Goal: Task Accomplishment & Management: Manage account settings

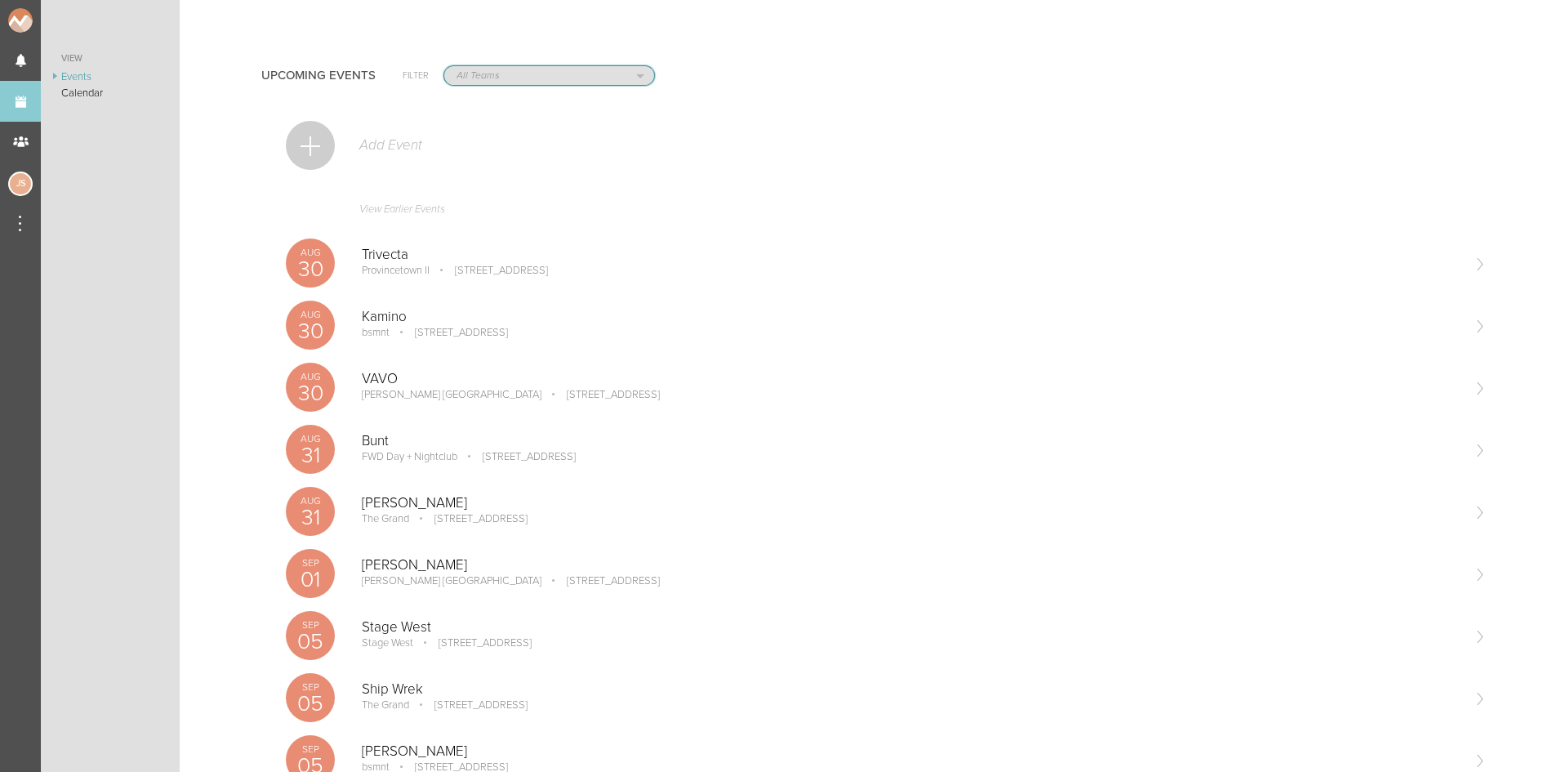
click at [547, 72] on select "All Teams Jakeshore Breakbomb bsmnt [PERSON_NAME] Z3LLA FWD [PERSON_NAME] Fire …" at bounding box center [549, 76] width 210 height 19
select select "1921"
click at [444, 67] on select "All Teams Jakeshore Breakbomb bsmnt [PERSON_NAME] Z3LLA FWD [PERSON_NAME] Fire …" at bounding box center [549, 76] width 210 height 19
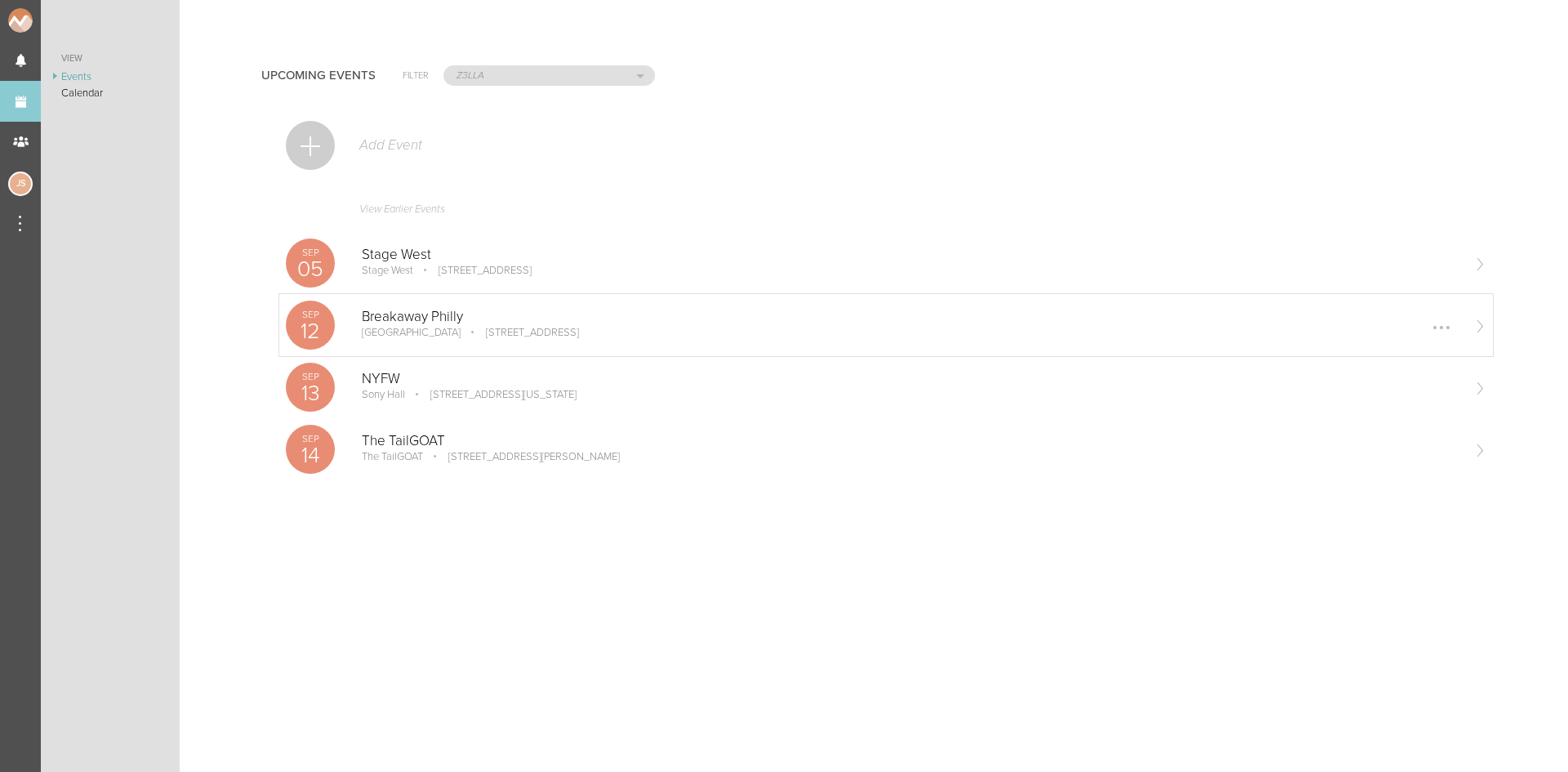
click at [505, 316] on p "Breakaway Philly" at bounding box center [911, 316] width 1099 height 16
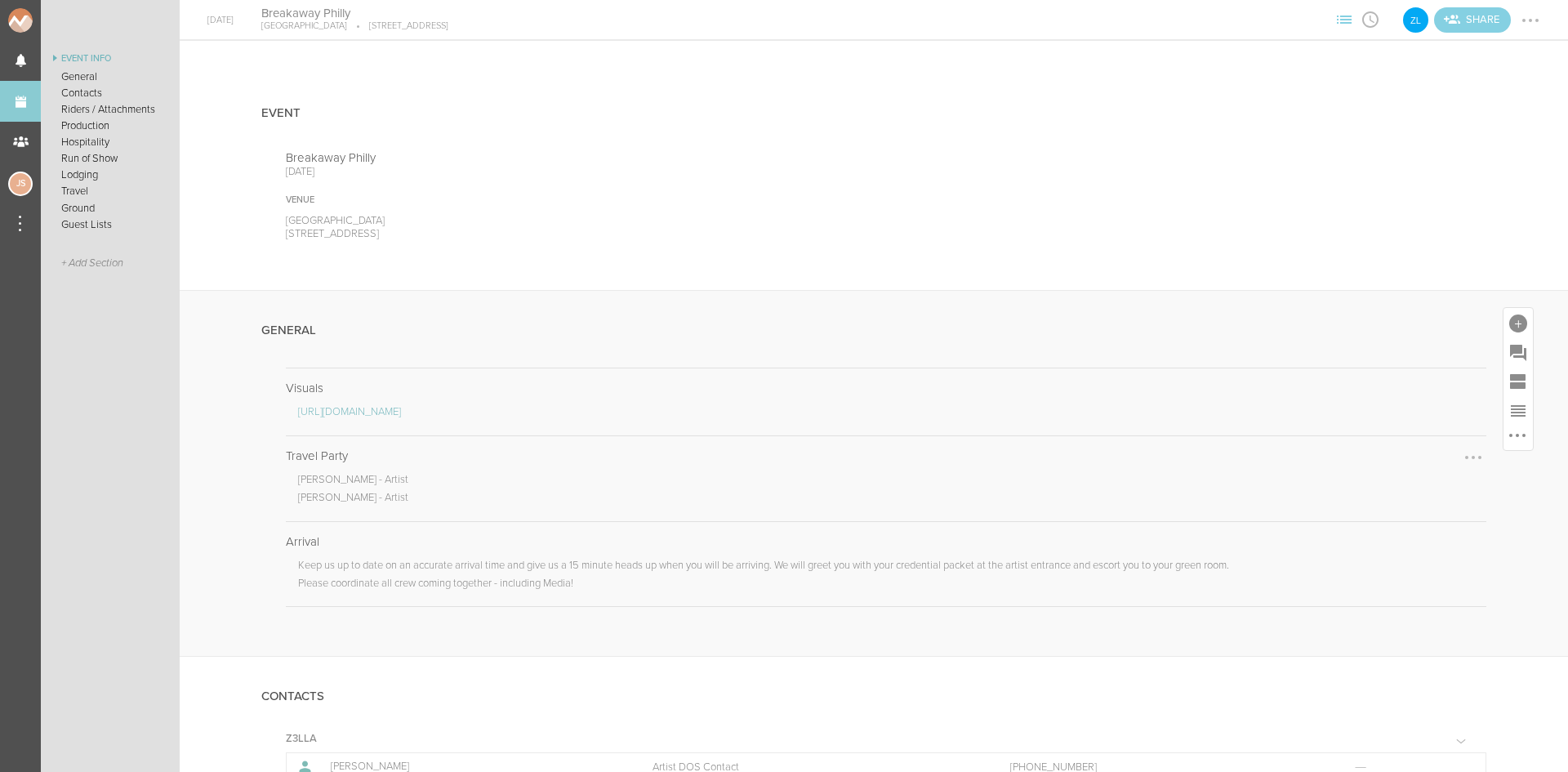
click at [1461, 458] on div at bounding box center [1473, 457] width 26 height 26
click at [1426, 467] on link "Edit Note" at bounding box center [1423, 459] width 125 height 29
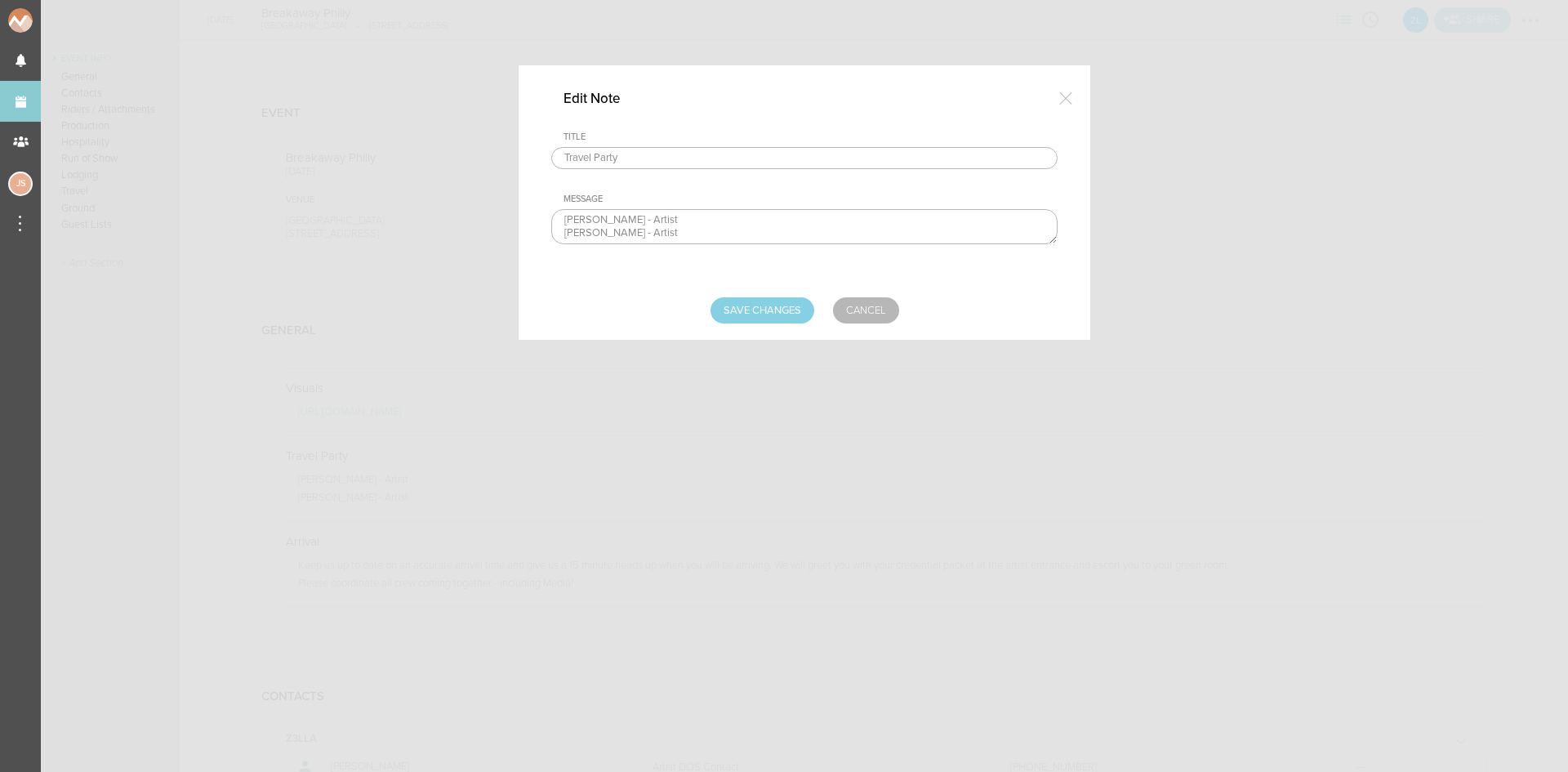
drag, startPoint x: 672, startPoint y: 240, endPoint x: 527, endPoint y: 212, distance: 147.7
click at [527, 212] on div "Edit Note Title Travel Party Message Kiana Tebayani - Artist Julia Seeley - Art…" at bounding box center [804, 203] width 572 height 275
paste textarea "yani - Artist Julia Seeley - Artist Callin Paulhus - Crew Abram Duncan - Crew C…"
type textarea "Kiana Tebyani - Artist Julia Seeley - Artist Callin Paulhus - Crew Abram Duncan…"
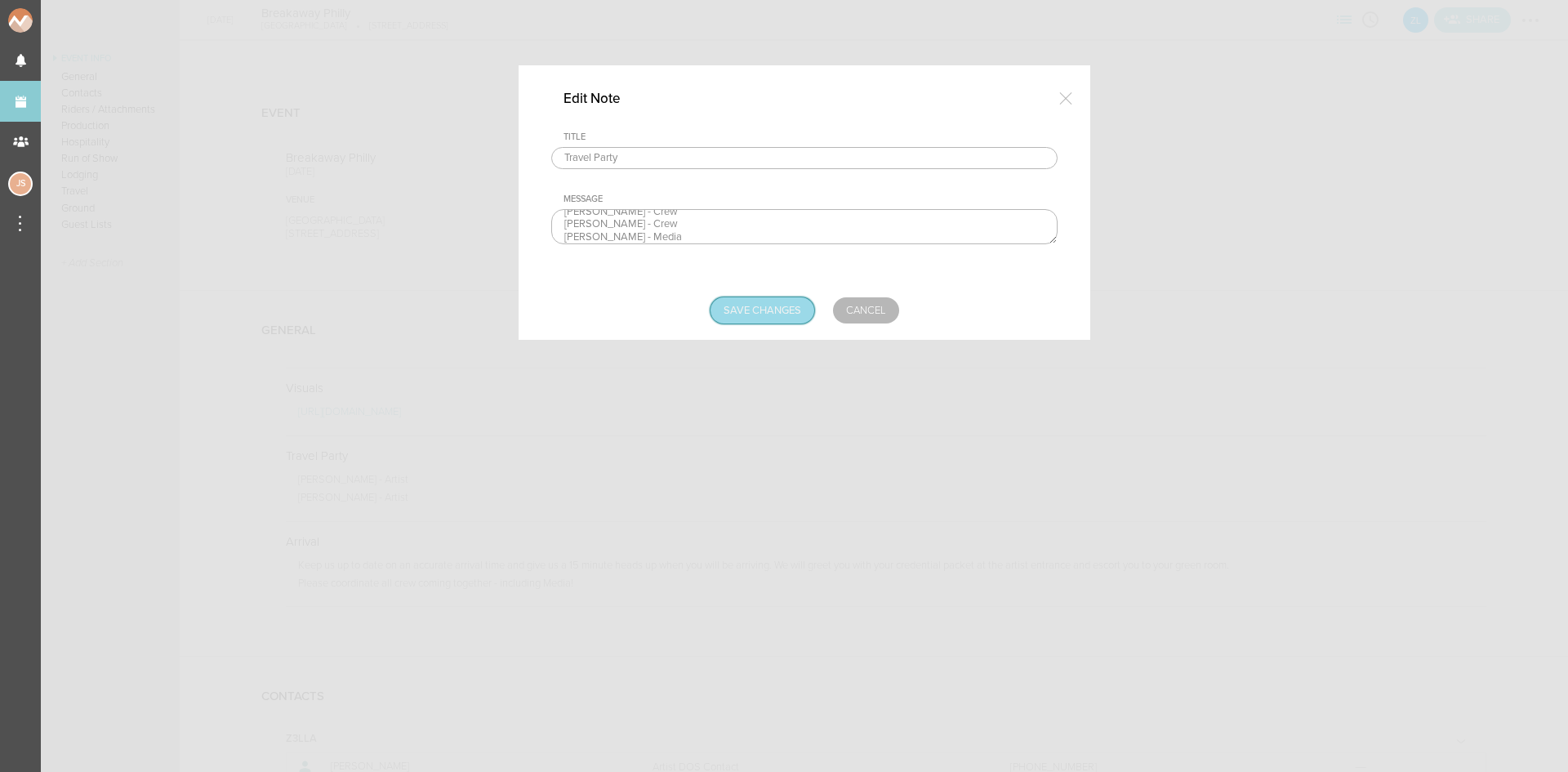
click at [771, 309] on input "Save Changes" at bounding box center [763, 311] width 104 height 26
type input "Saving..."
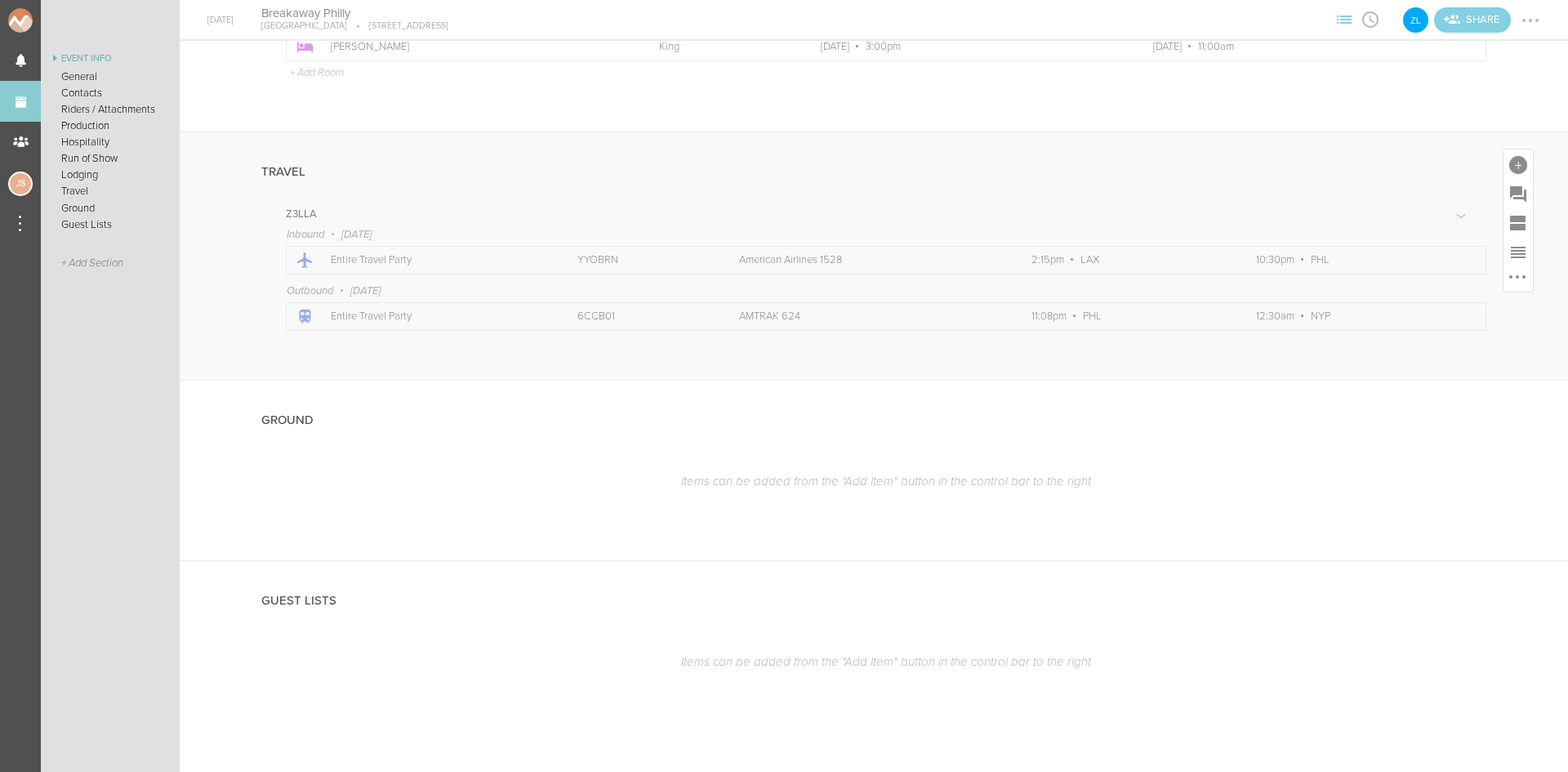
scroll to position [1993, 0]
click at [1509, 409] on div at bounding box center [1518, 411] width 18 height 18
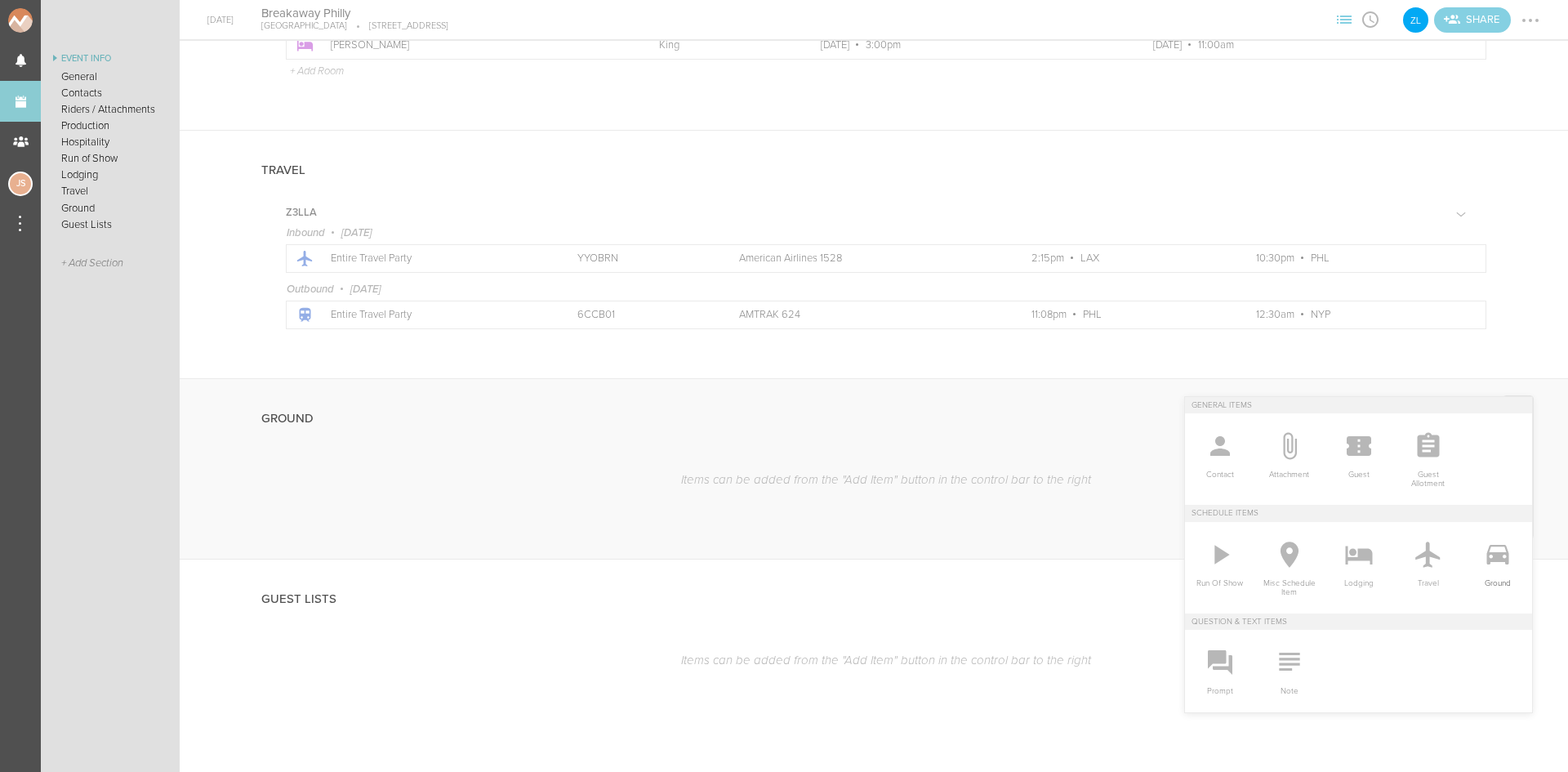
click at [1487, 558] on icon at bounding box center [1498, 554] width 22 height 20
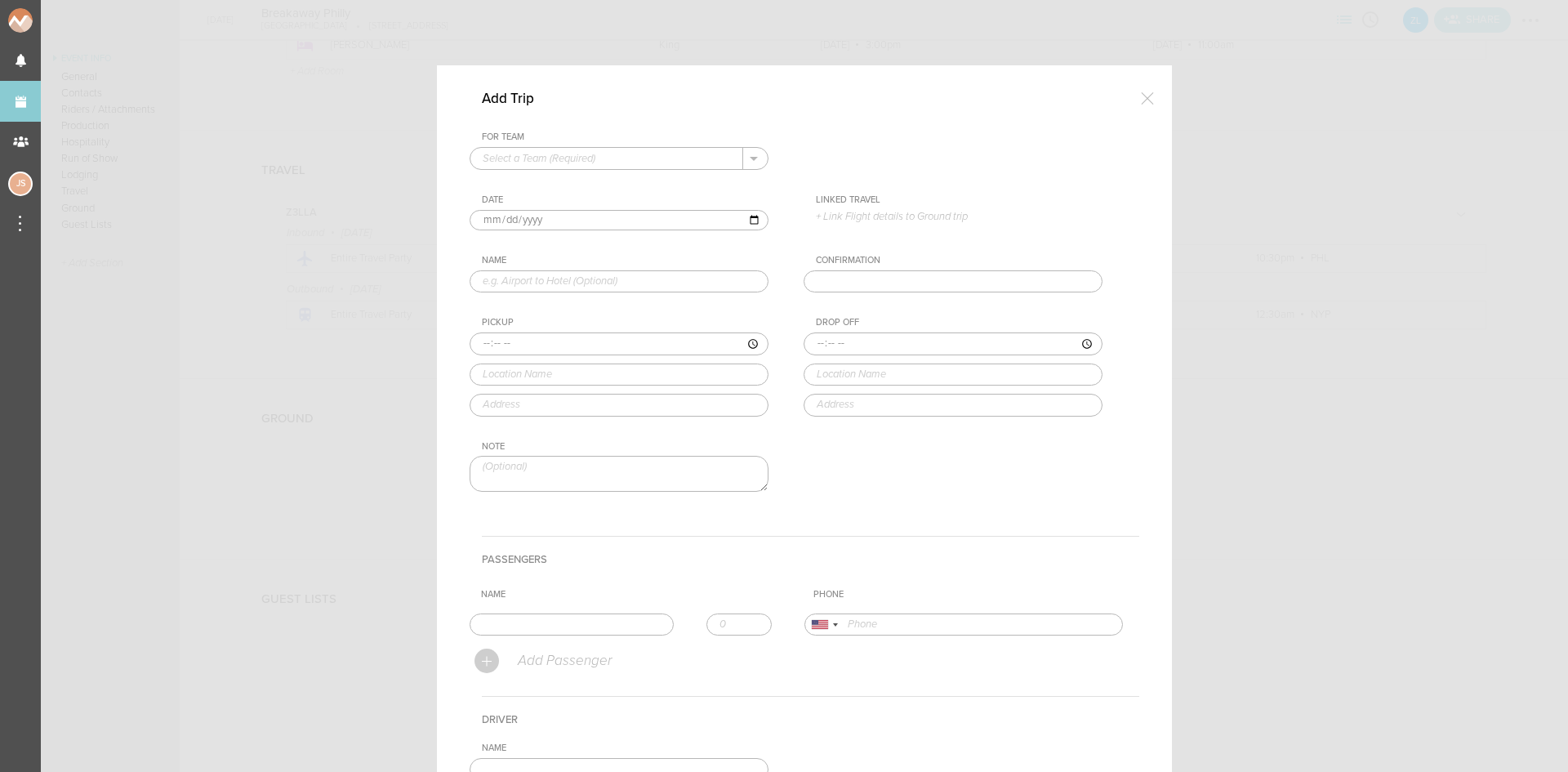
click at [619, 157] on input "text" at bounding box center [607, 158] width 273 height 21
click at [605, 190] on p "Z3LLA" at bounding box center [619, 184] width 273 height 28
type input "Z3LLA"
click at [864, 218] on p "+ Link Flight details to Ground trip" at bounding box center [959, 216] width 287 height 13
click at [1150, 96] on div at bounding box center [784, 386] width 1568 height 772
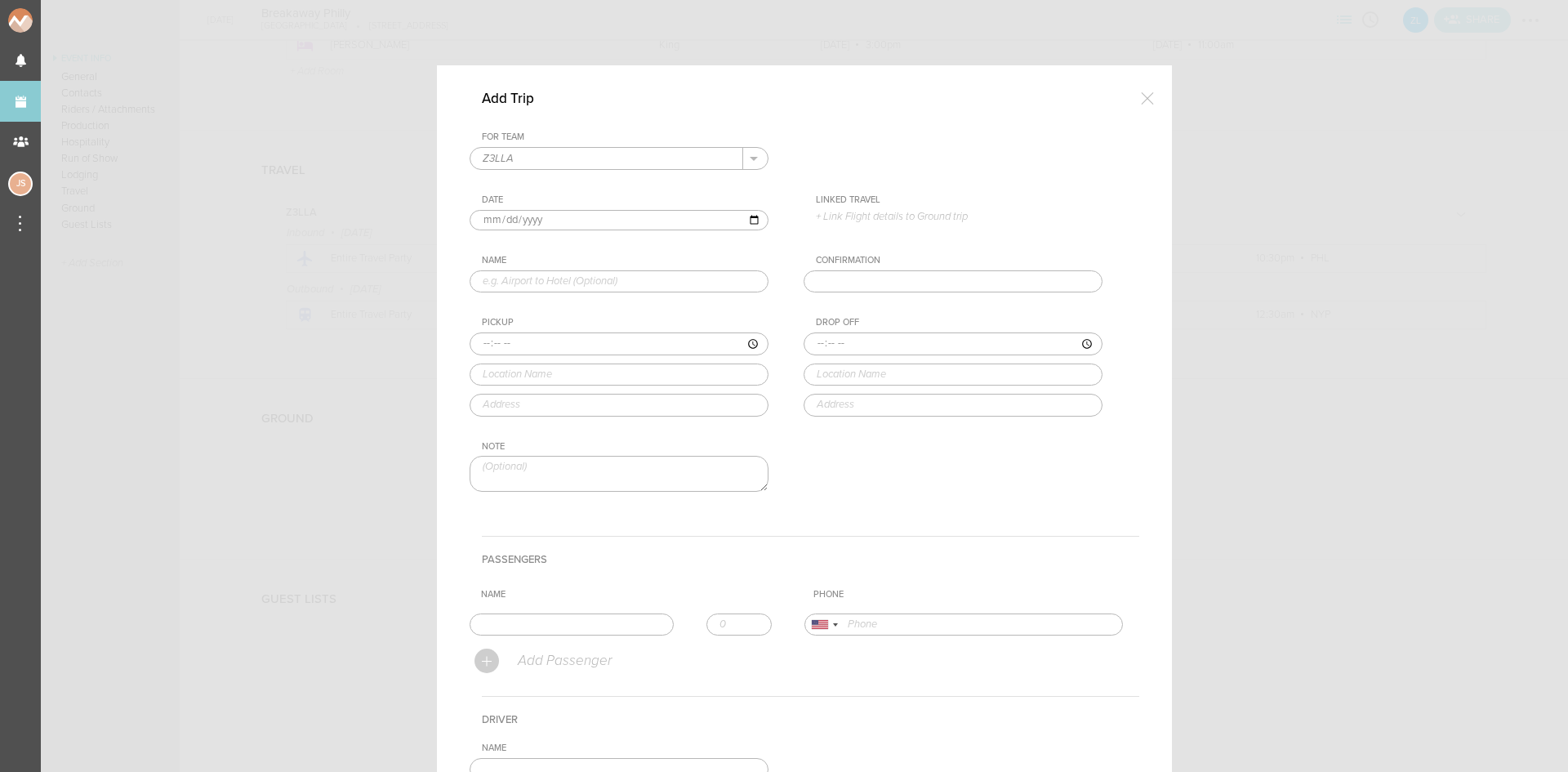
click at [1150, 94] on div at bounding box center [1147, 98] width 32 height 32
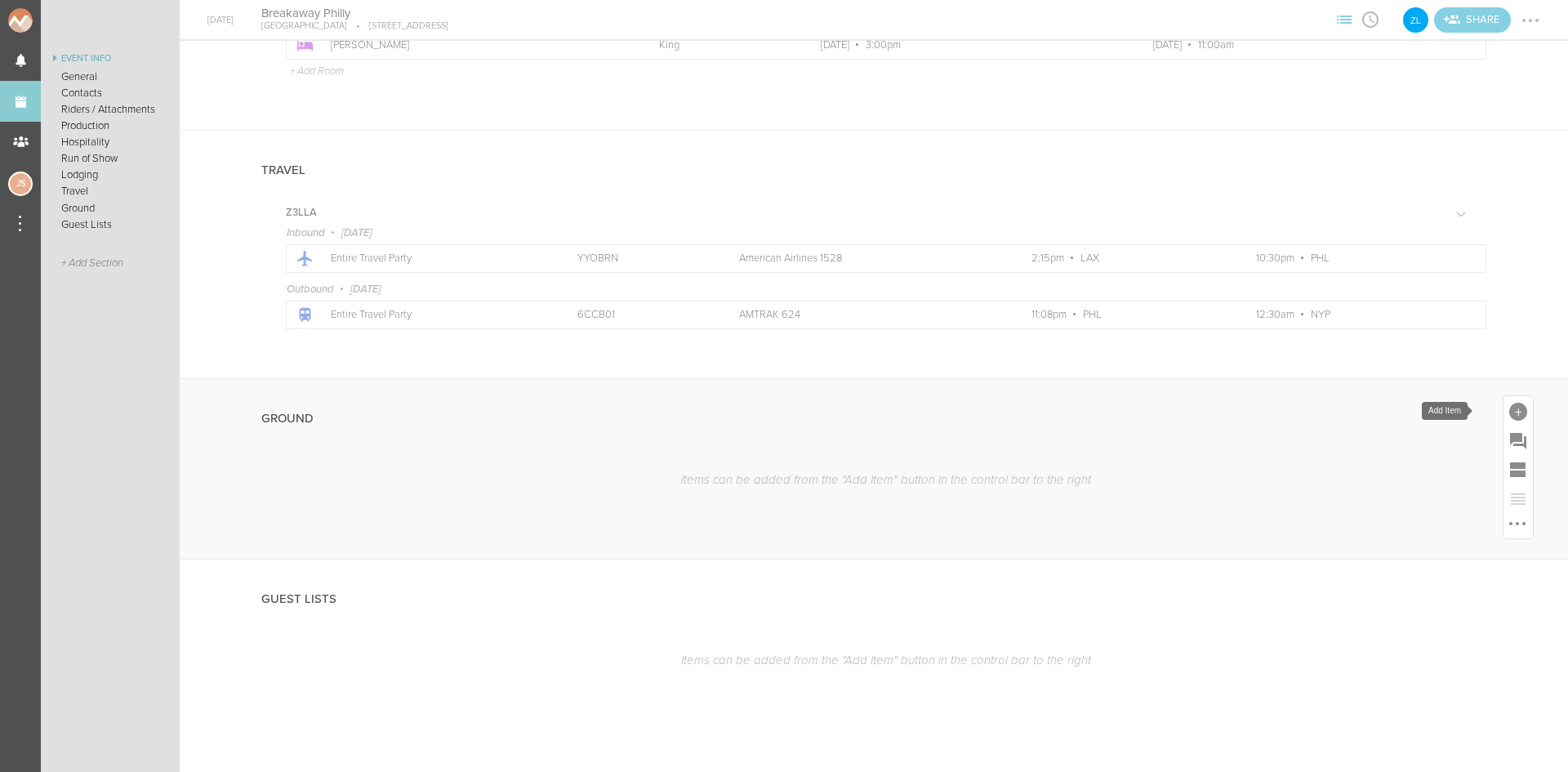
click at [1509, 409] on div at bounding box center [1518, 411] width 18 height 18
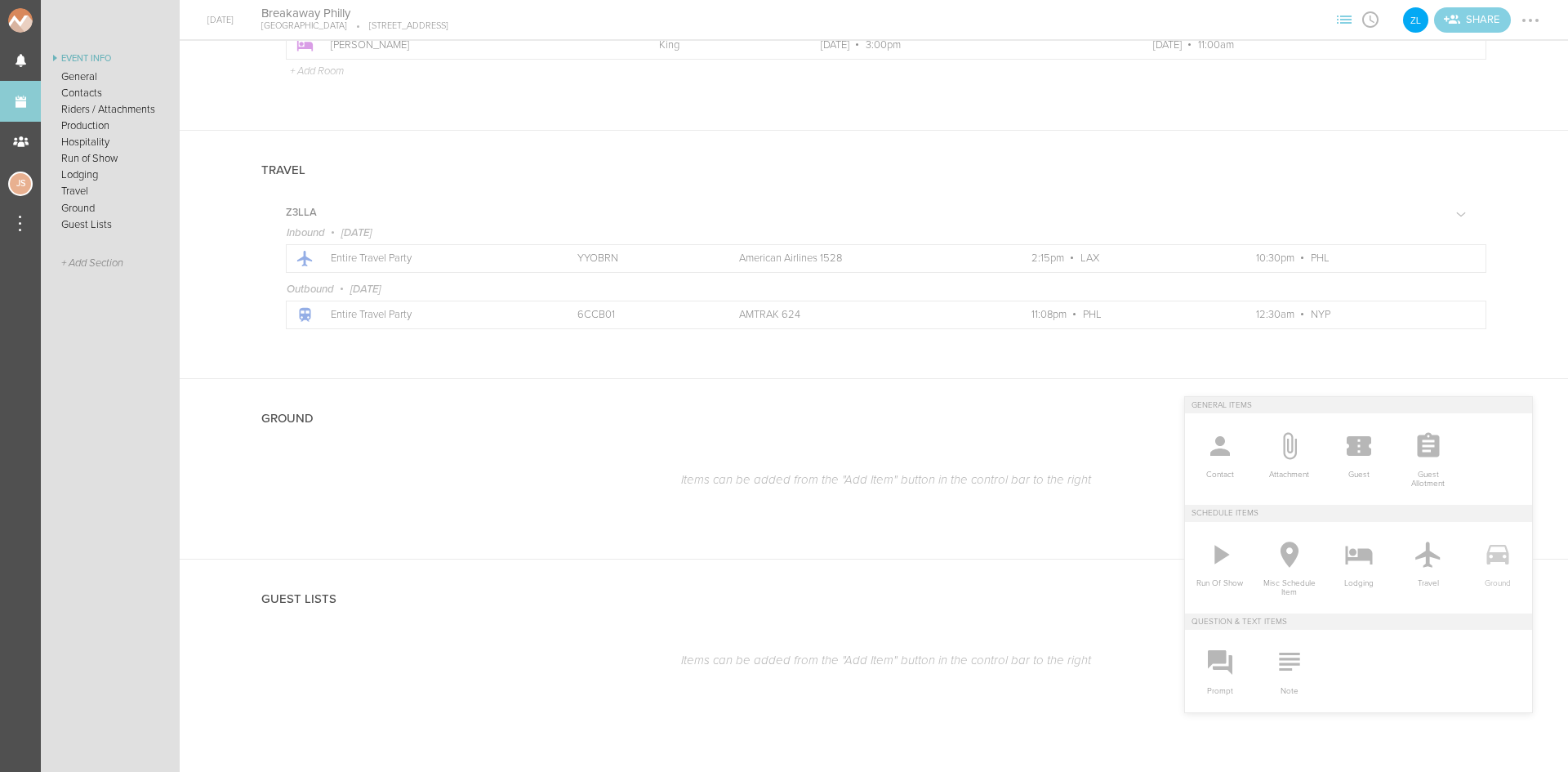
click at [1497, 551] on icon at bounding box center [1498, 554] width 32 height 32
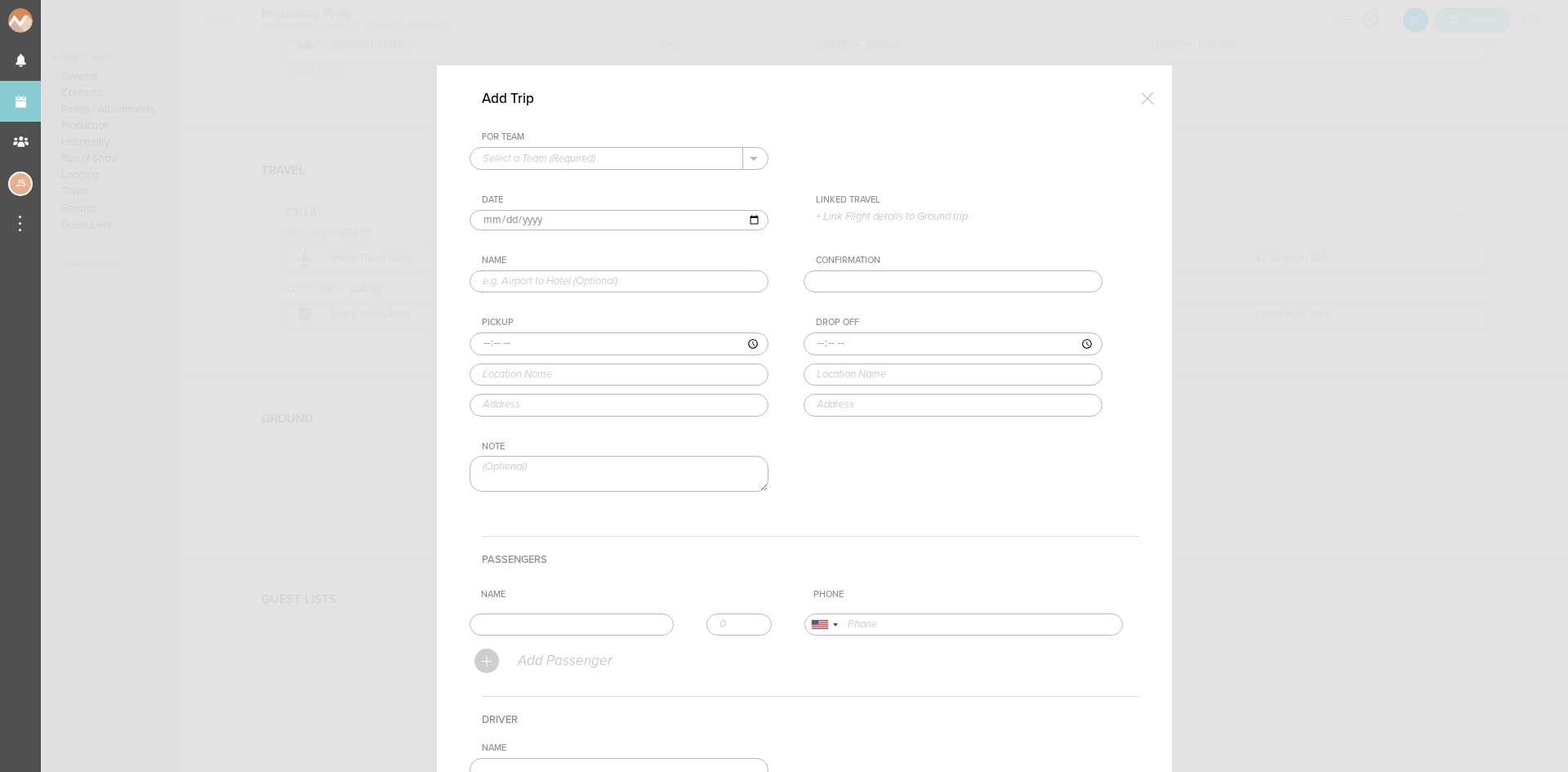
click at [538, 154] on input "text" at bounding box center [607, 158] width 273 height 21
click at [546, 177] on p "Z3LLA" at bounding box center [619, 184] width 273 height 28
type input "Z3LLA"
click at [536, 279] on input "text" at bounding box center [619, 282] width 299 height 23
type input "Venue to Train"
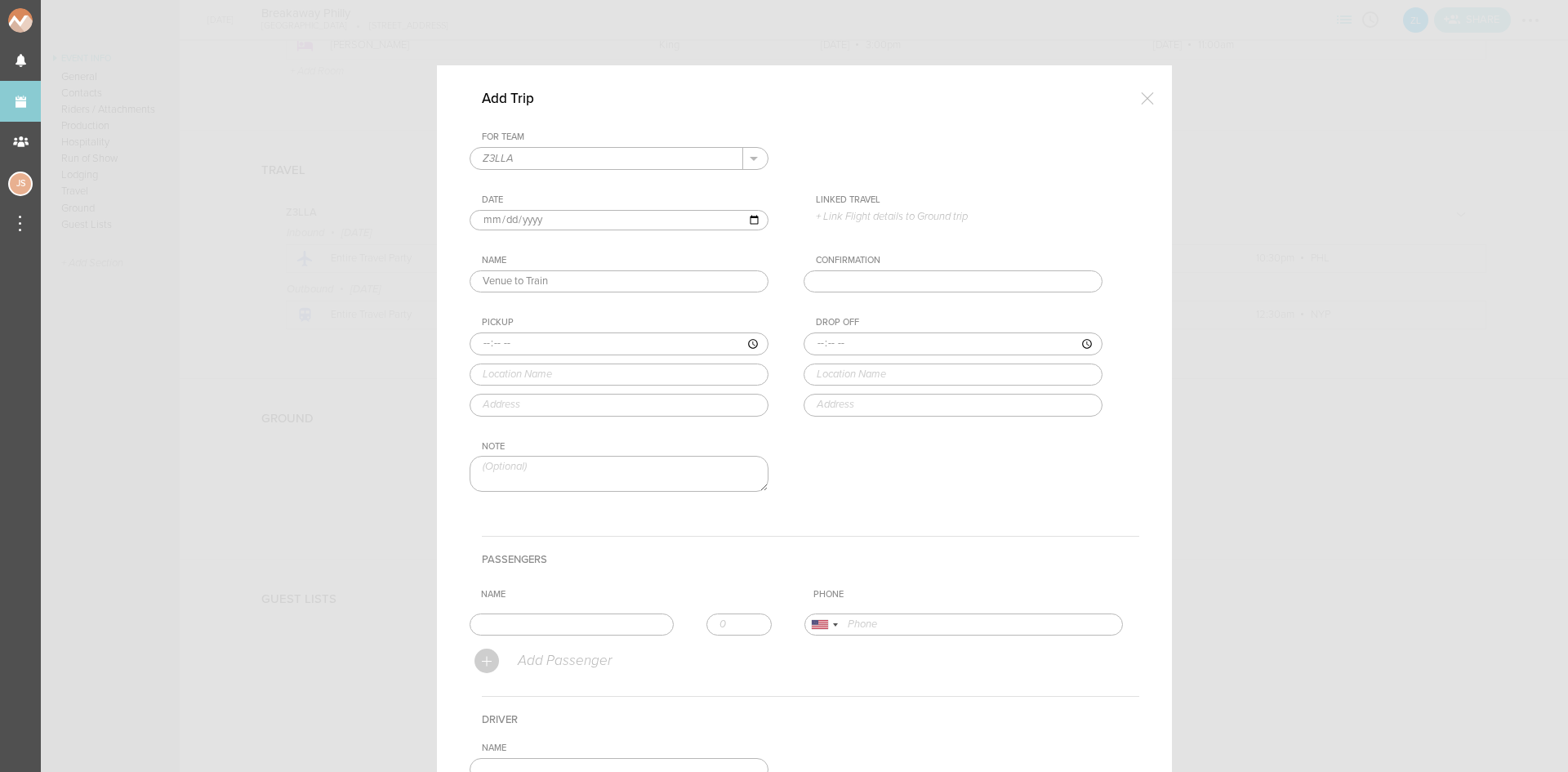
click at [482, 341] on input "time" at bounding box center [619, 344] width 299 height 23
click at [478, 344] on input "time" at bounding box center [619, 344] width 299 height 23
type input "22:00"
click at [495, 374] on input "text" at bounding box center [619, 374] width 299 height 23
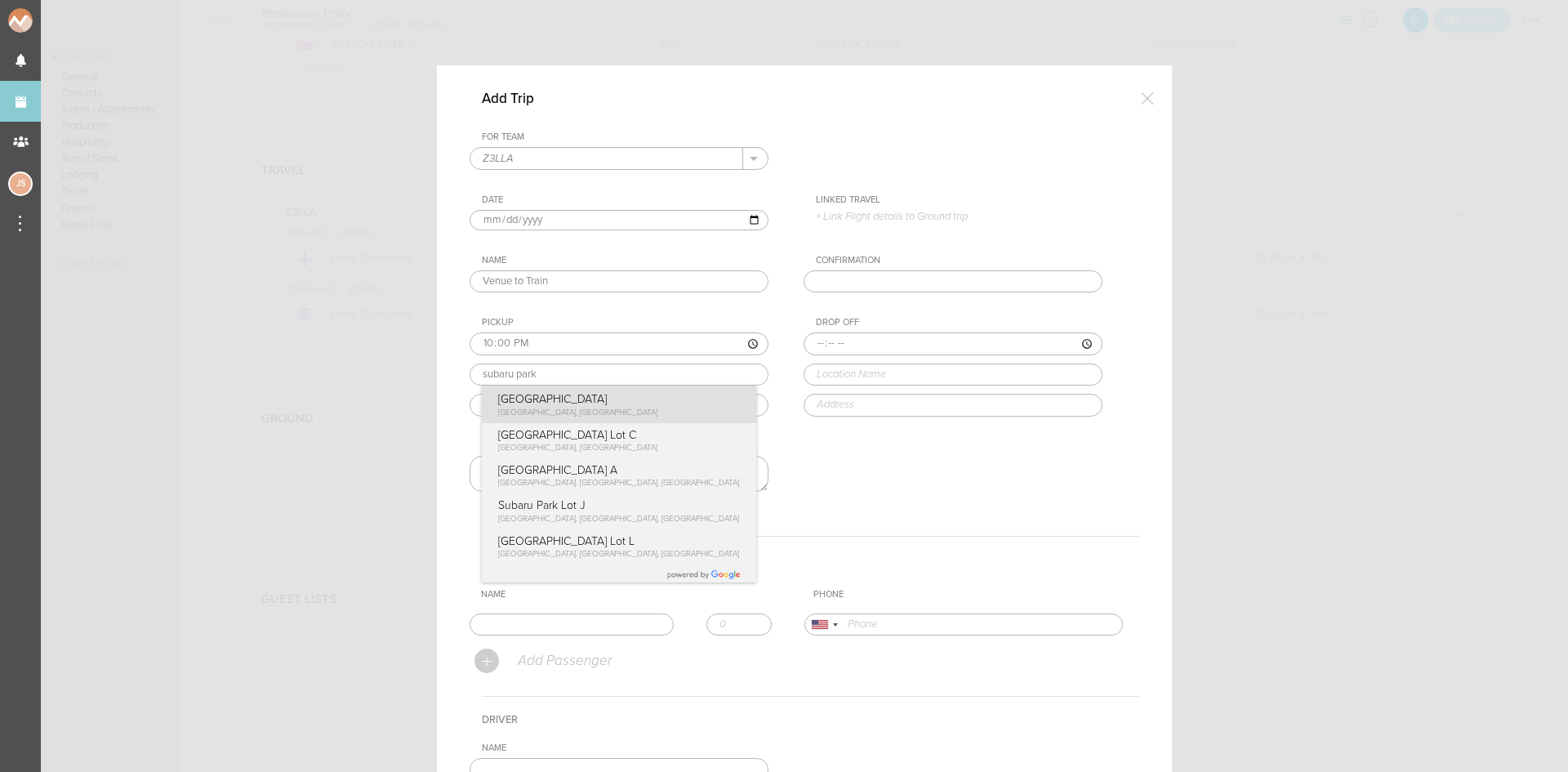
click at [514, 415] on div "Pickup 22:00 subaru park Subaru Park Seaport Drive, Chester, PA, USA Subaru Par…" at bounding box center [636, 366] width 332 height 99
type input "[GEOGRAPHIC_DATA]"
type input "[STREET_ADDRESS]"
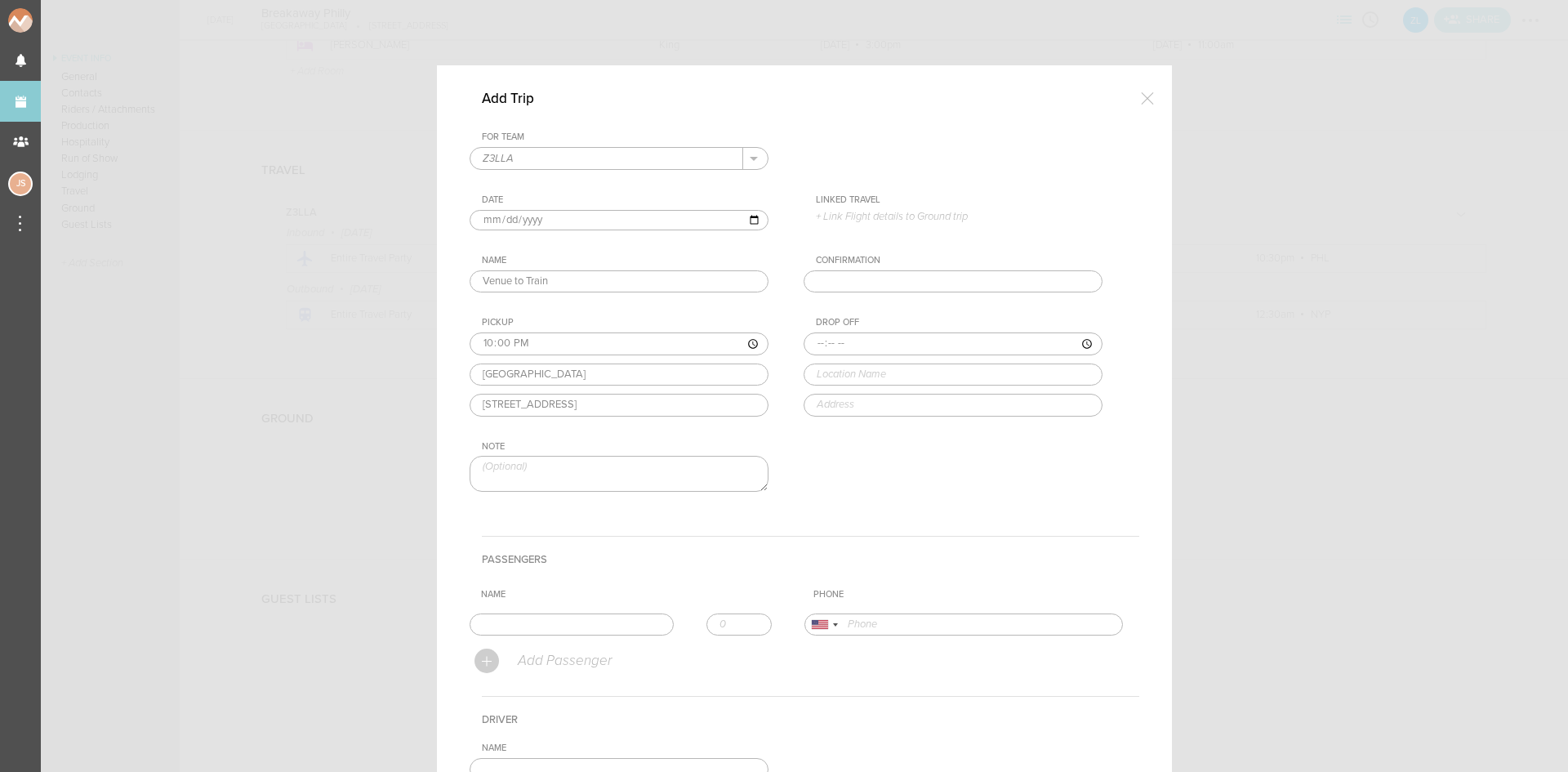
click at [812, 340] on input "time" at bounding box center [953, 344] width 299 height 23
type input "22:30"
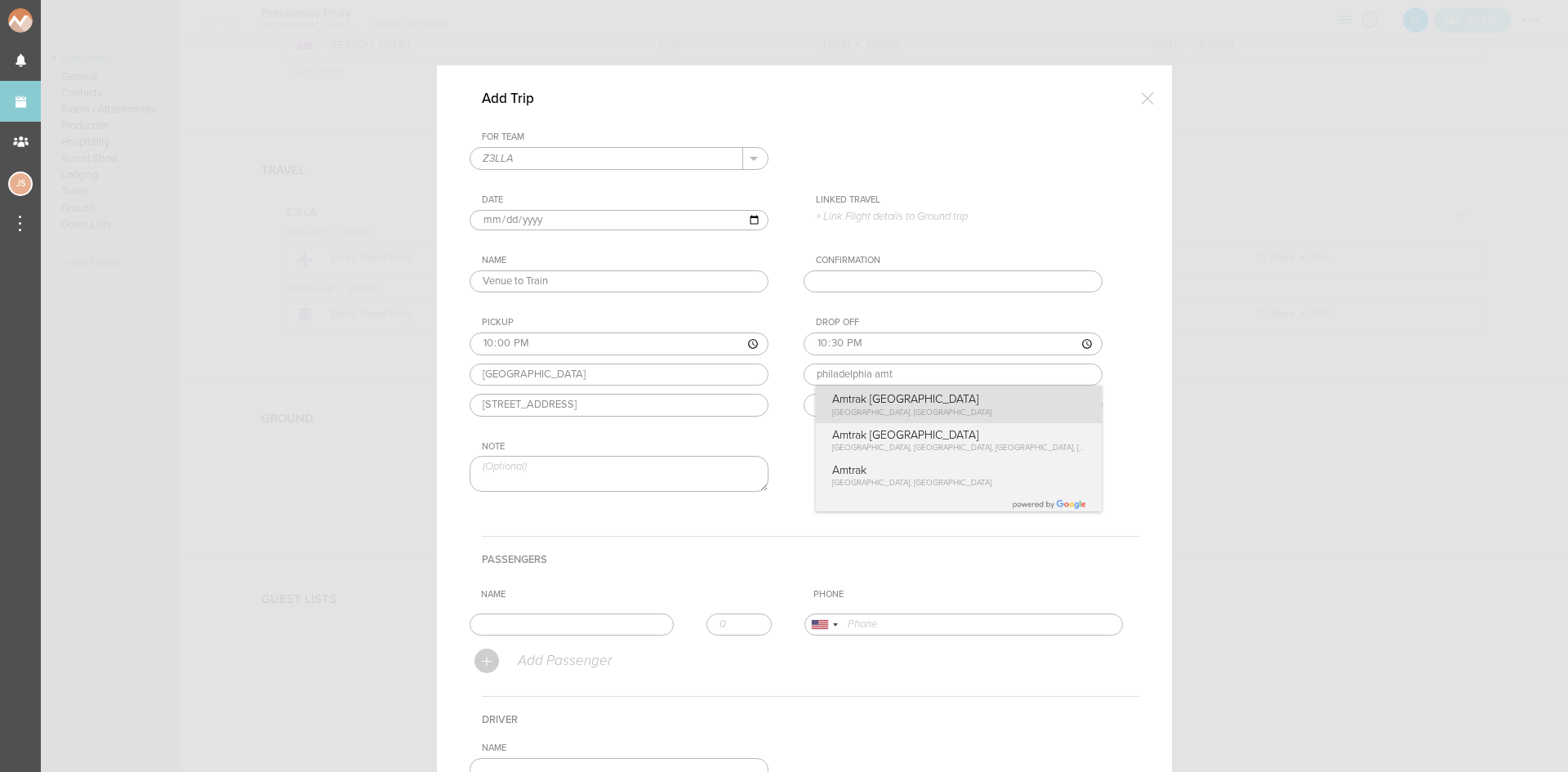
click at [853, 398] on div "Drop Off 22:30 philadelphia amt Amtrak Philadelphia Train Station Market Street…" at bounding box center [969, 366] width 332 height 99
type input "Amtrak Philadelphia Train Station"
type input "2955 Market St, Philadelphia, PA 19102, USA"
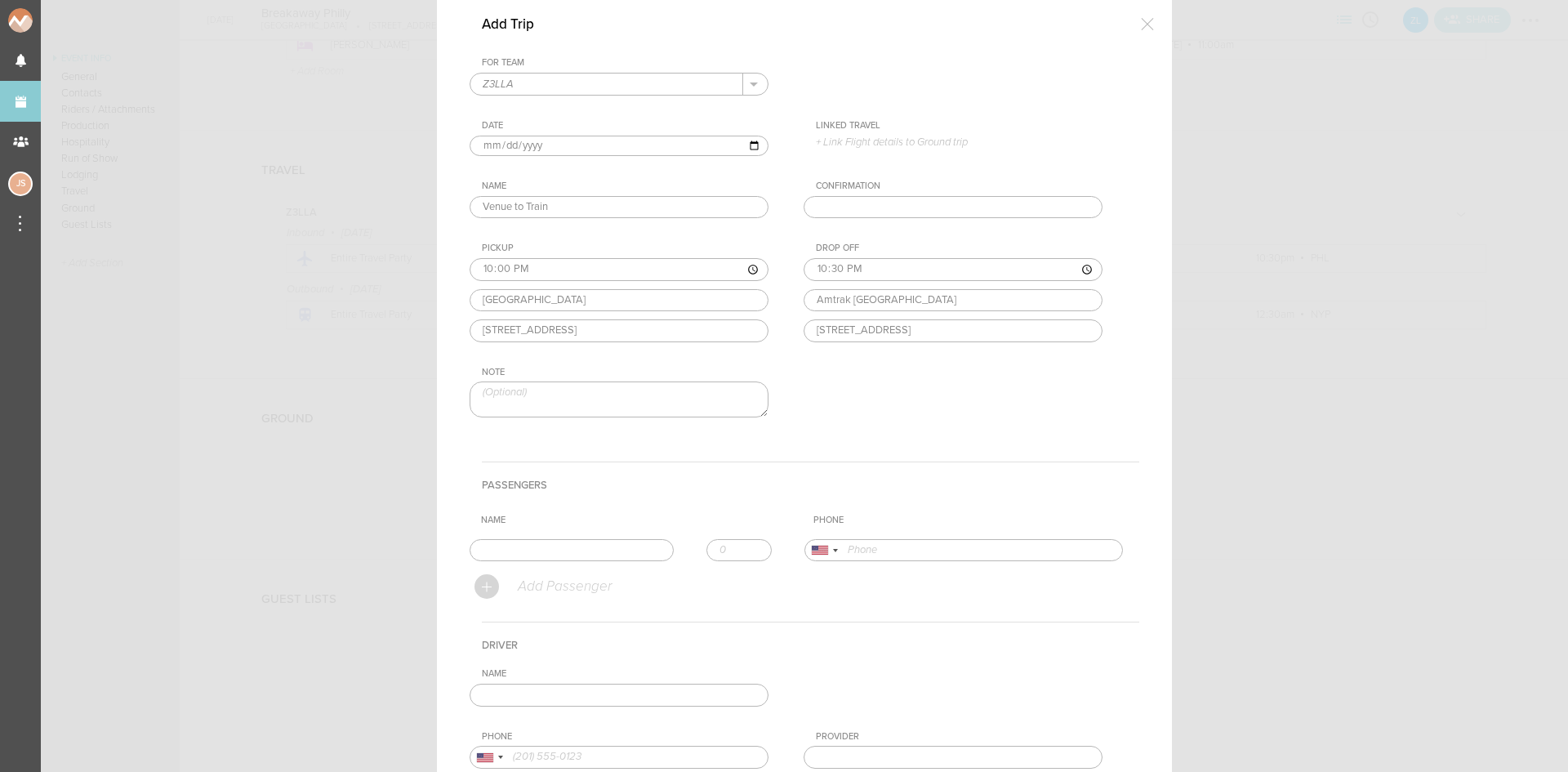
scroll to position [163, 0]
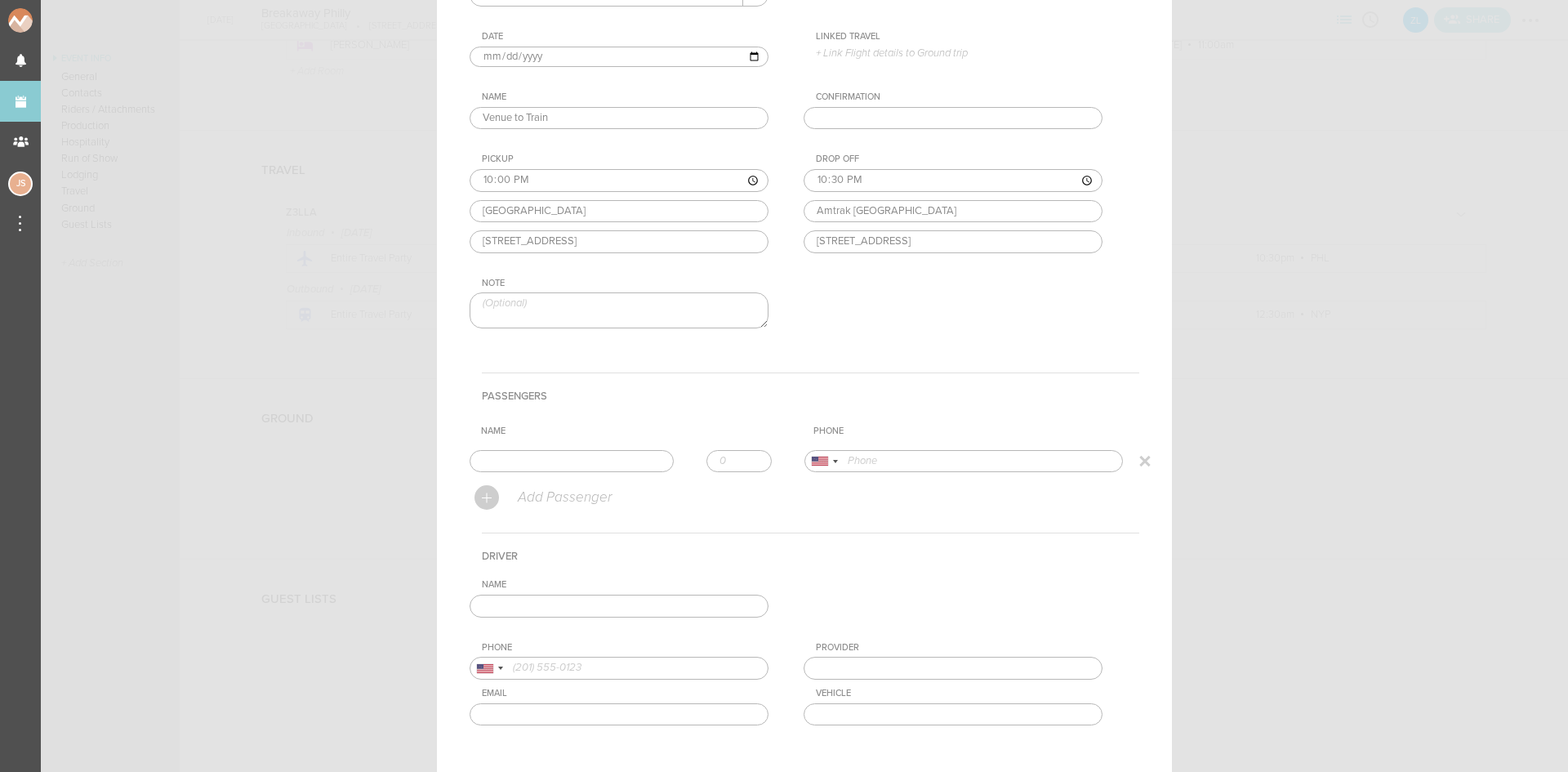
click at [558, 465] on input "text" at bounding box center [572, 461] width 204 height 23
type input "Julia Seeley"
type input "16109553851"
click at [547, 511] on form "For Team Z3LLA + Add New Team Z3LLA . Z3LLA Date 2025-09-12 Linked Travel 9/10 …" at bounding box center [804, 385] width 670 height 833
click at [746, 454] on input "1" at bounding box center [739, 461] width 66 height 23
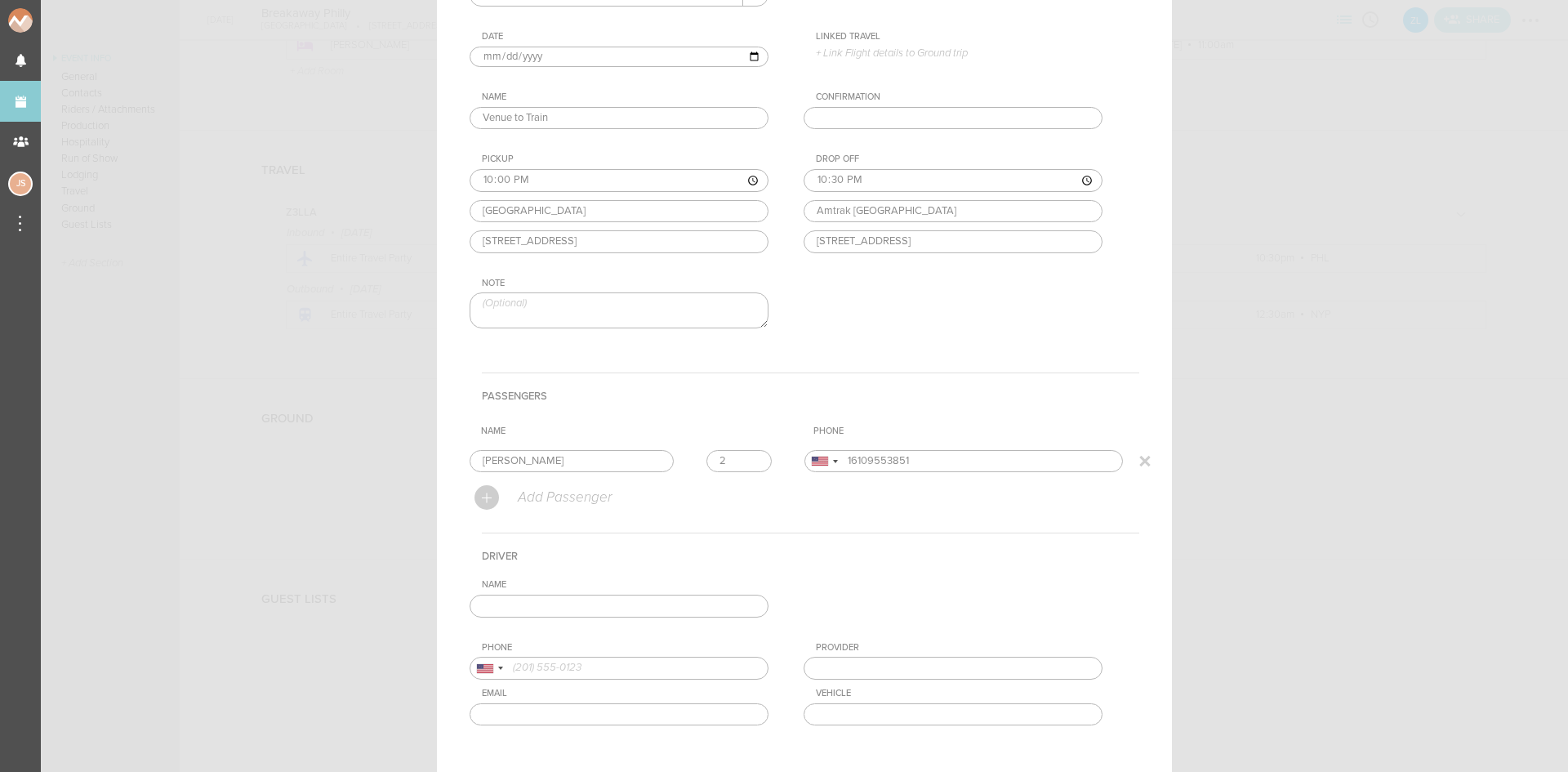
click at [746, 454] on input "2" at bounding box center [739, 461] width 66 height 23
click at [746, 454] on input "3" at bounding box center [739, 461] width 66 height 23
type input "4"
click at [746, 454] on input "4" at bounding box center [739, 461] width 66 height 23
click at [719, 602] on input "text" at bounding box center [619, 606] width 299 height 23
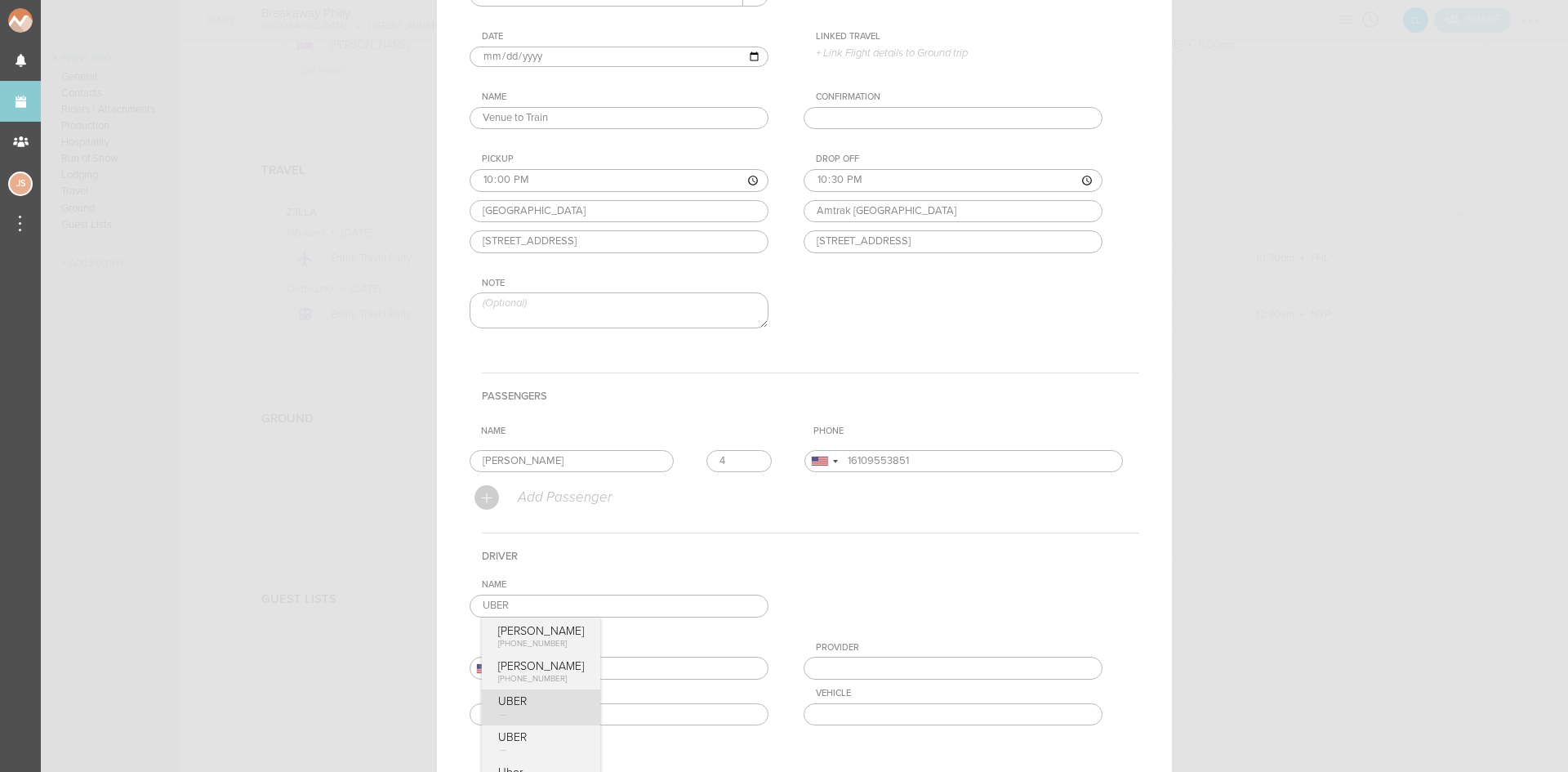
type input "UBER"
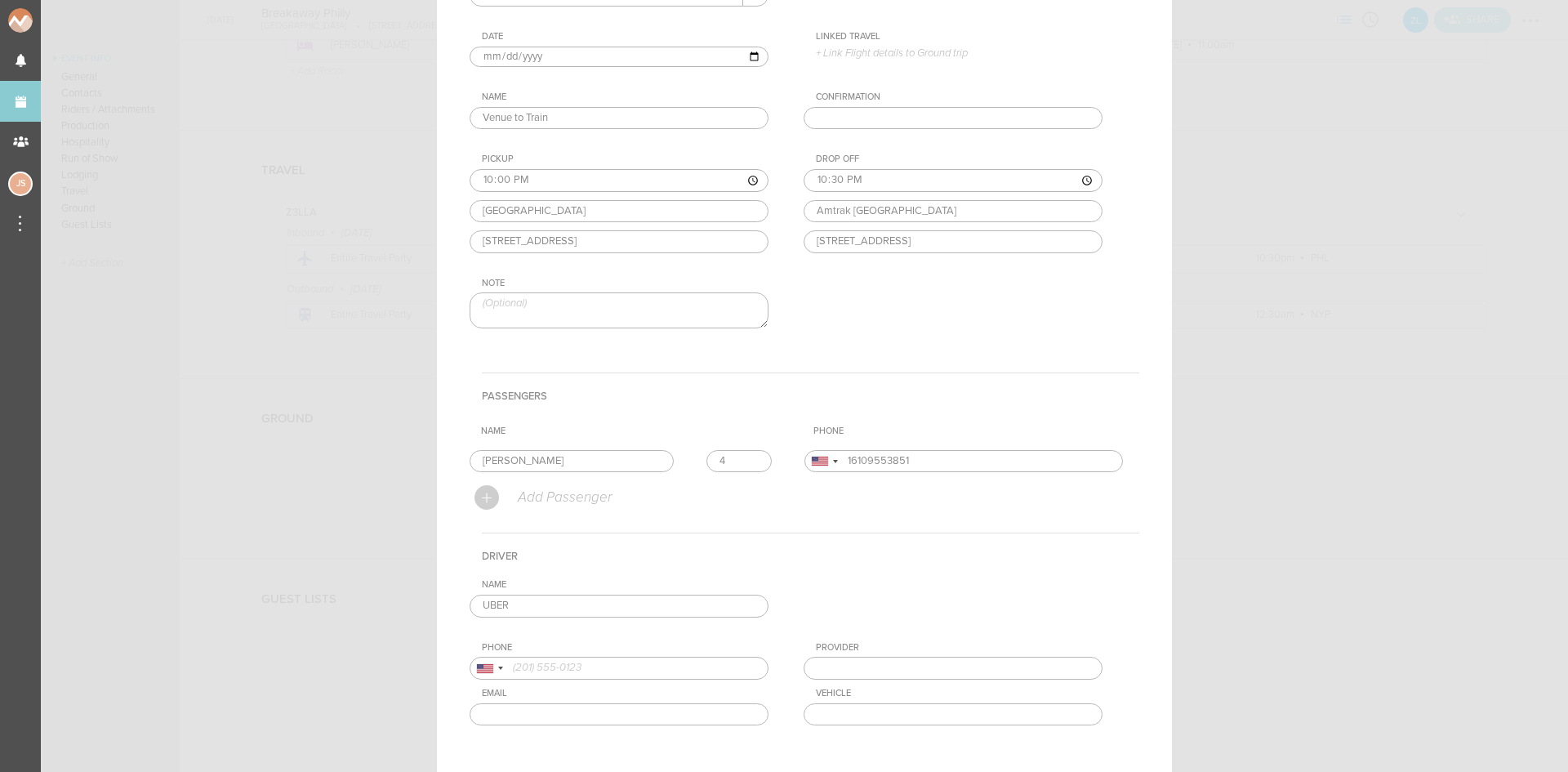
click at [508, 719] on div "Name UBER Hubert +48 796 622 037 Max Huberman +1 (646) 483-5238 UBER UBER Uber …" at bounding box center [804, 665] width 670 height 171
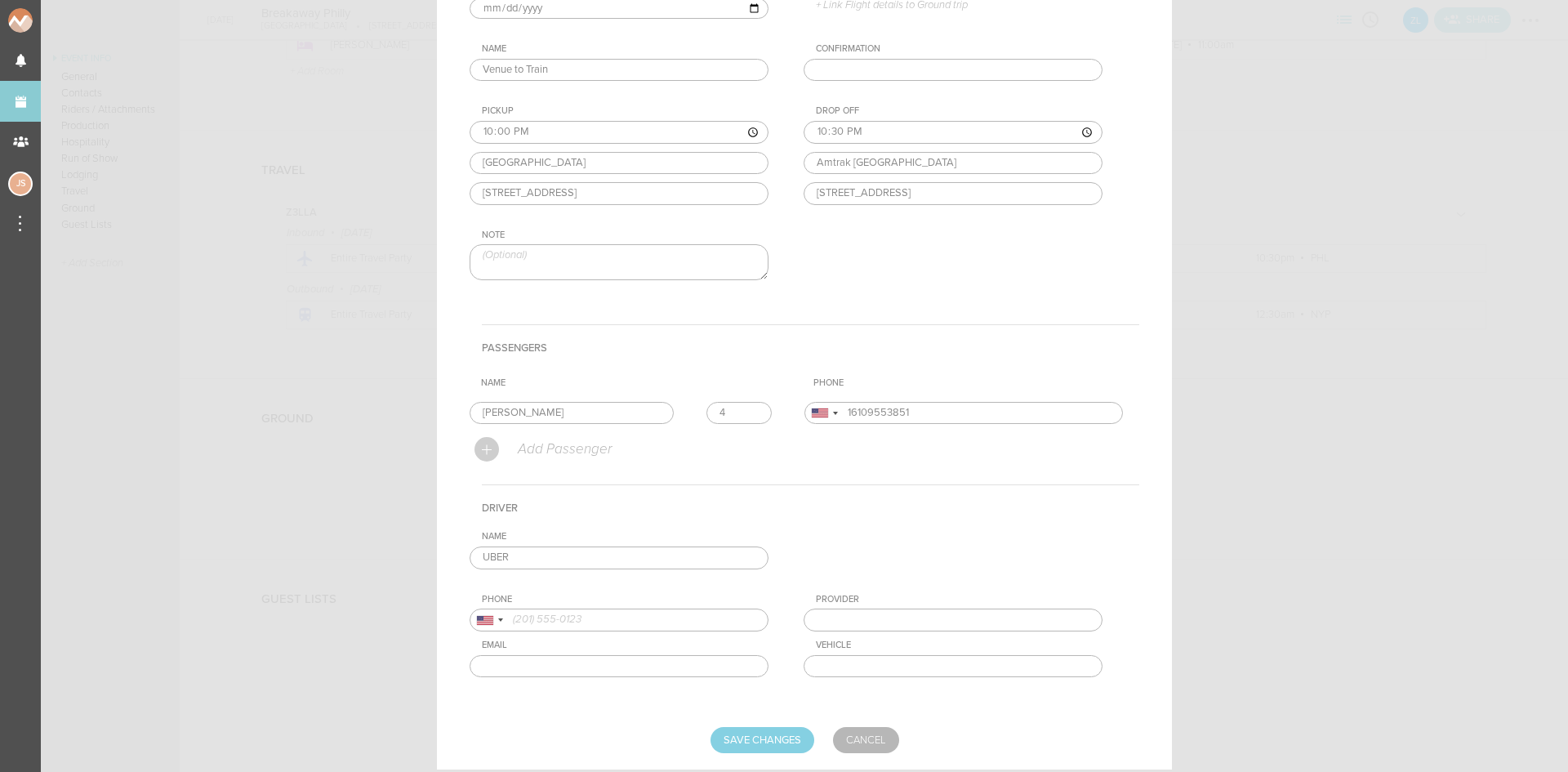
scroll to position [258, 0]
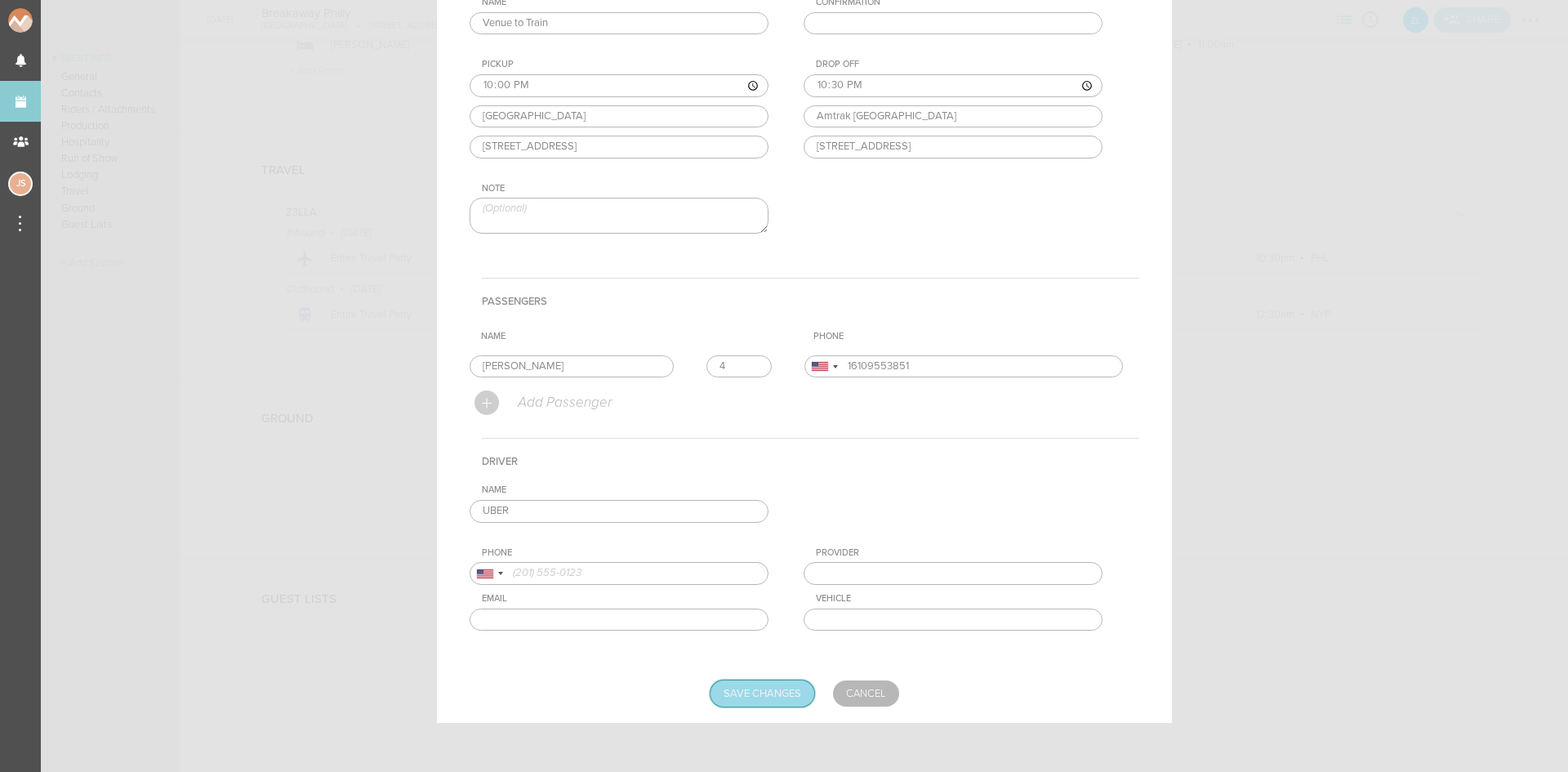
click at [746, 698] on input "Save Changes" at bounding box center [763, 694] width 104 height 26
type input "Saving..."
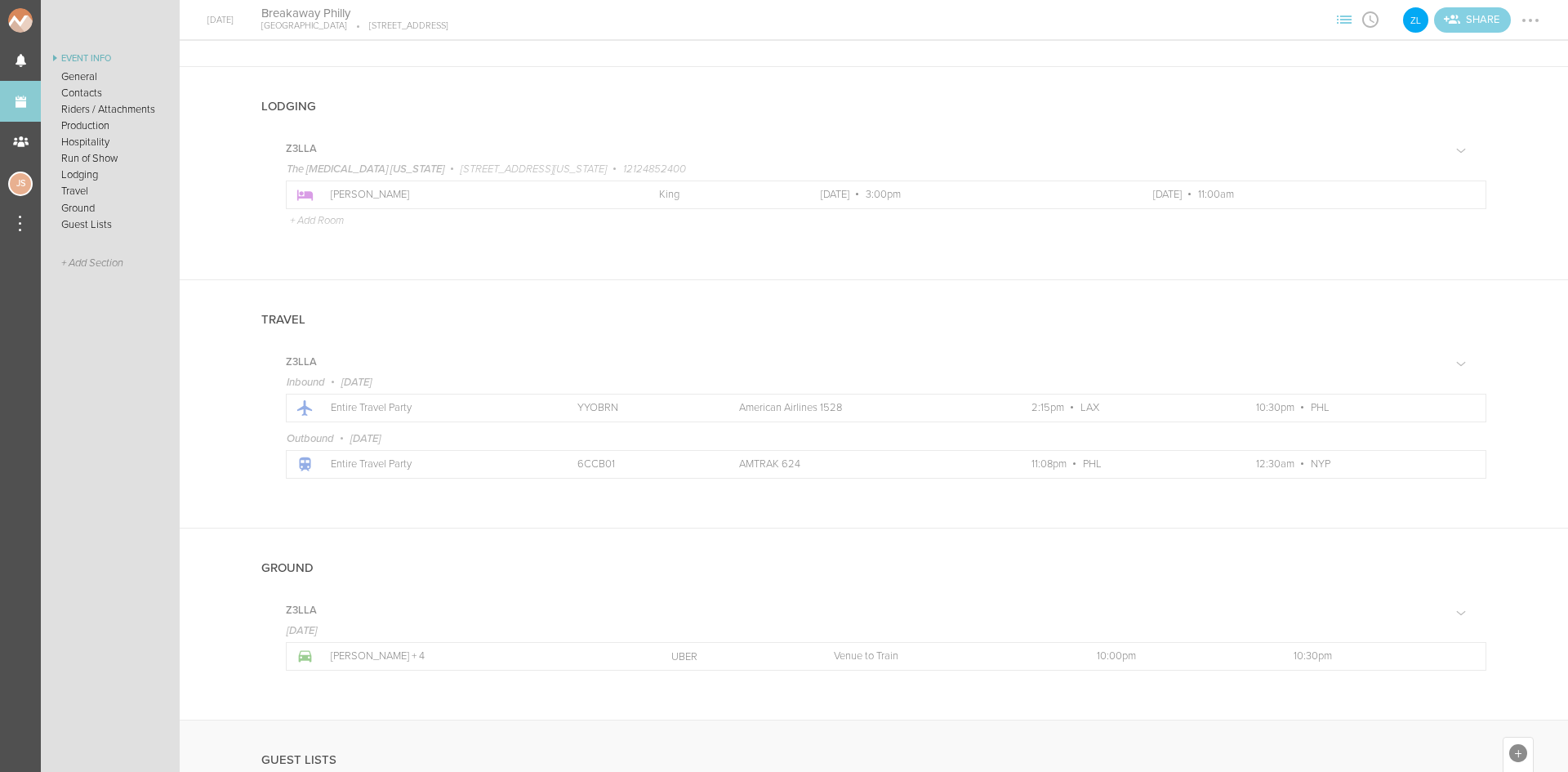
scroll to position [1584, 0]
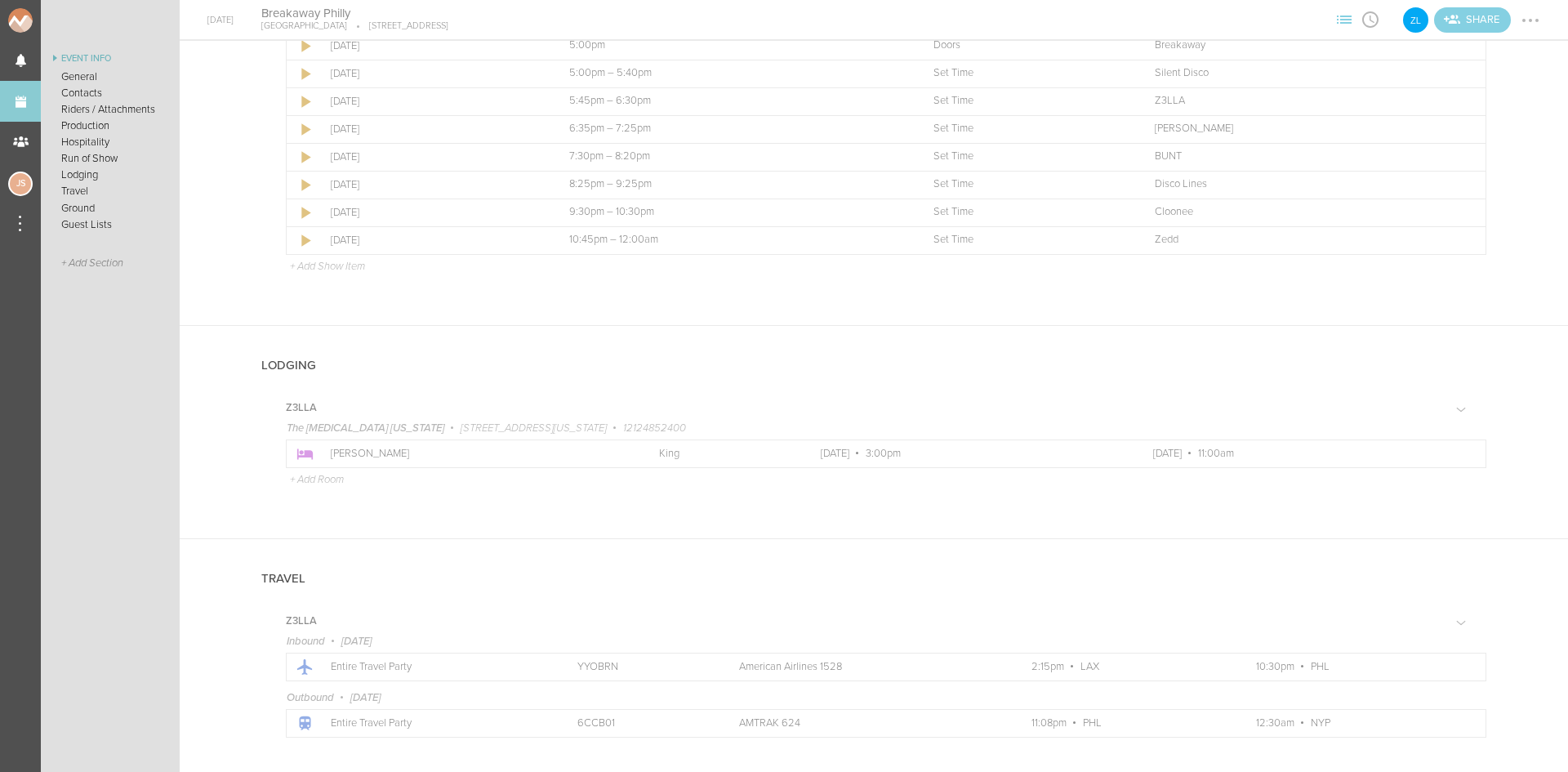
click at [1530, 14] on div at bounding box center [1530, 20] width 26 height 26
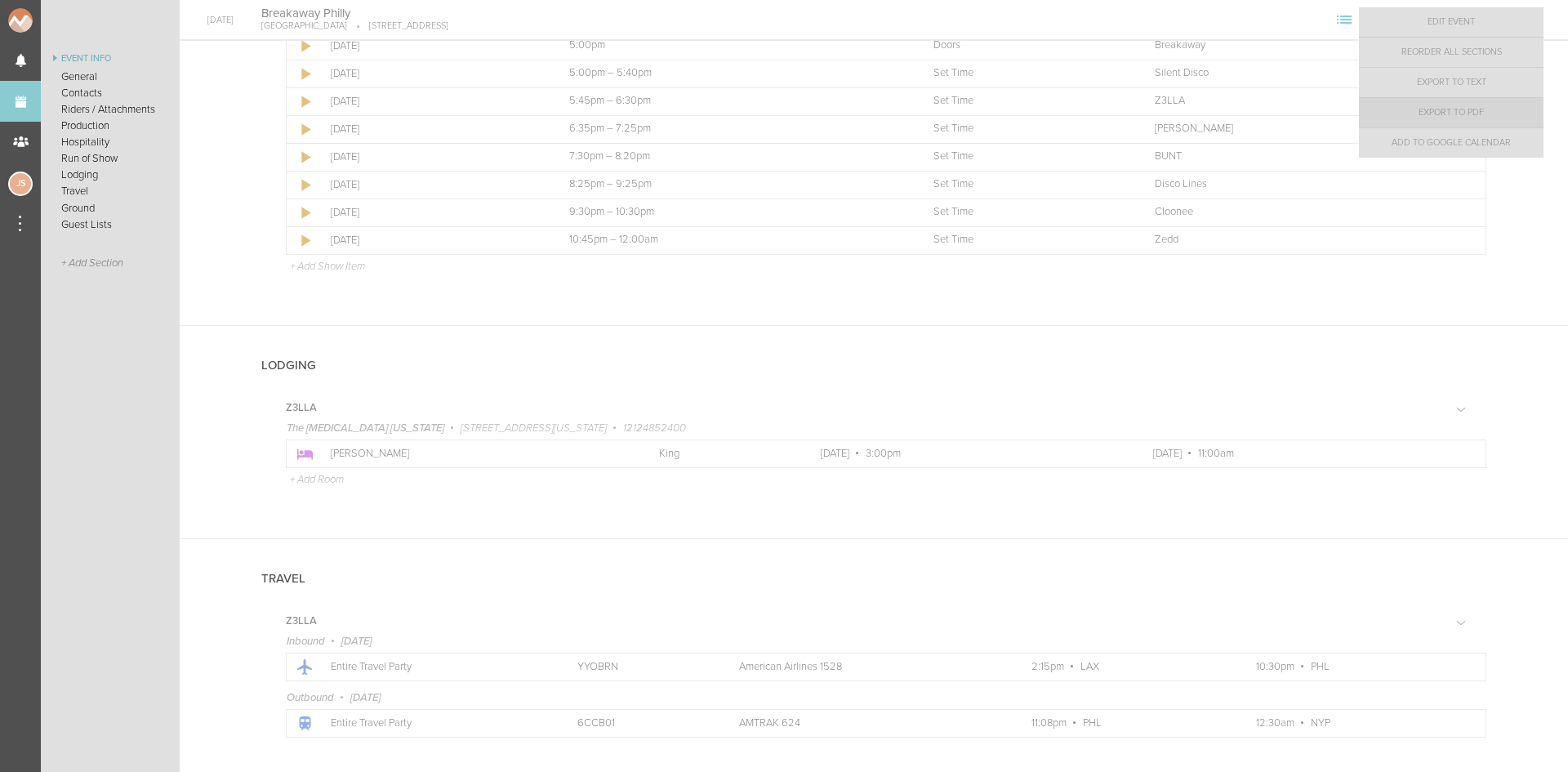
click at [1461, 116] on link "Export to PDF" at bounding box center [1451, 113] width 184 height 29
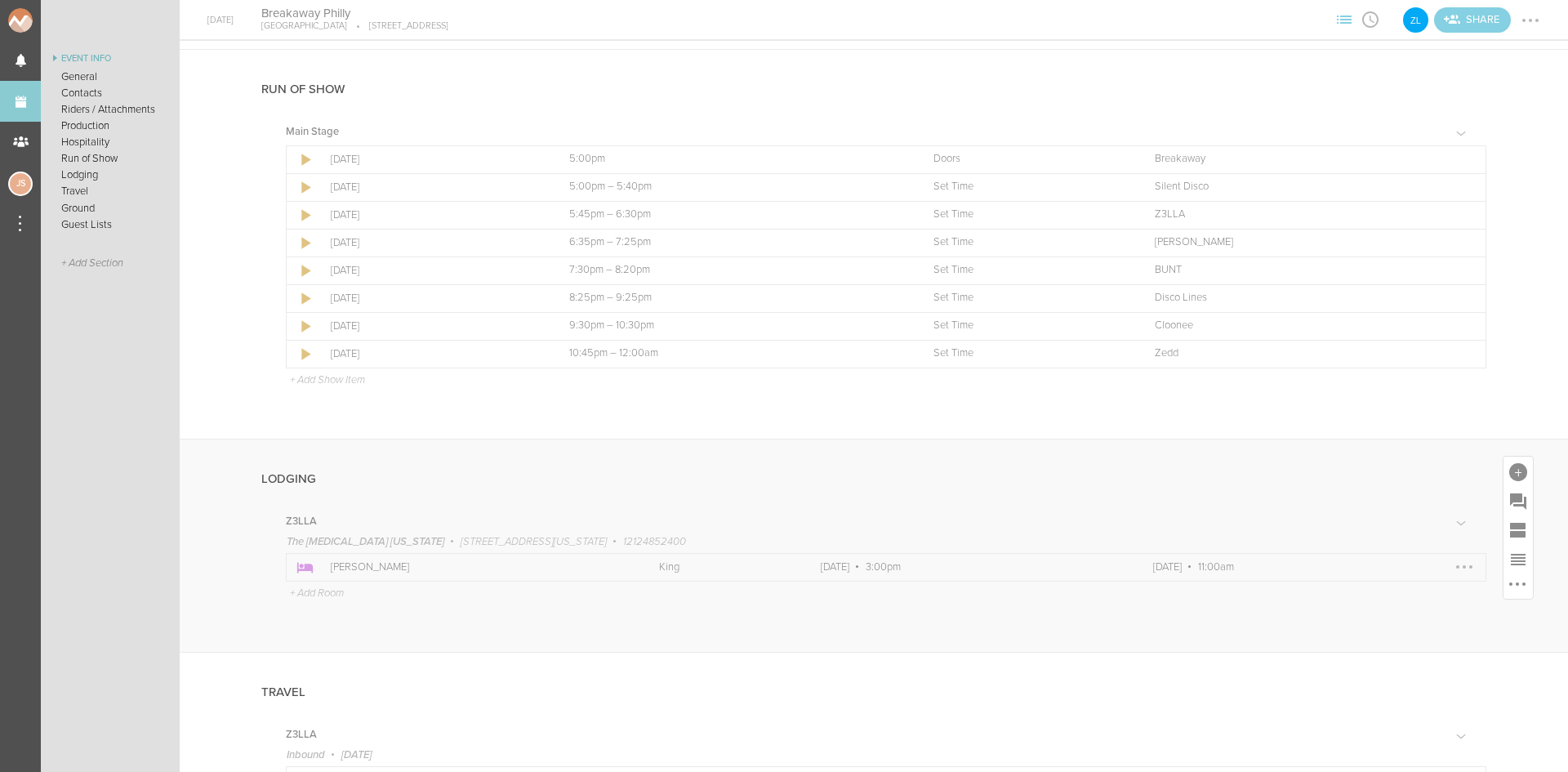
scroll to position [1421, 0]
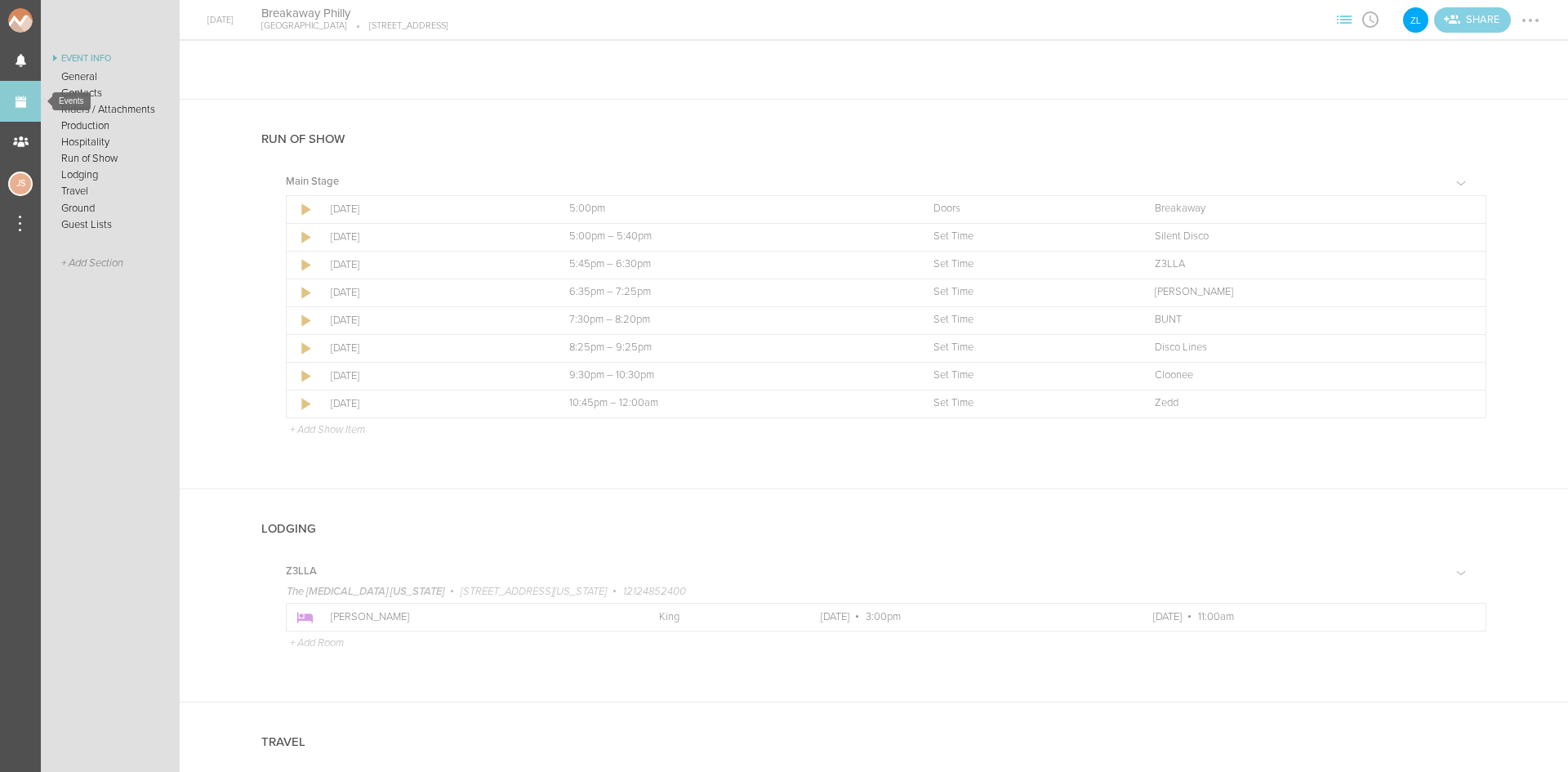
click at [9, 108] on link "Events" at bounding box center [20, 102] width 41 height 41
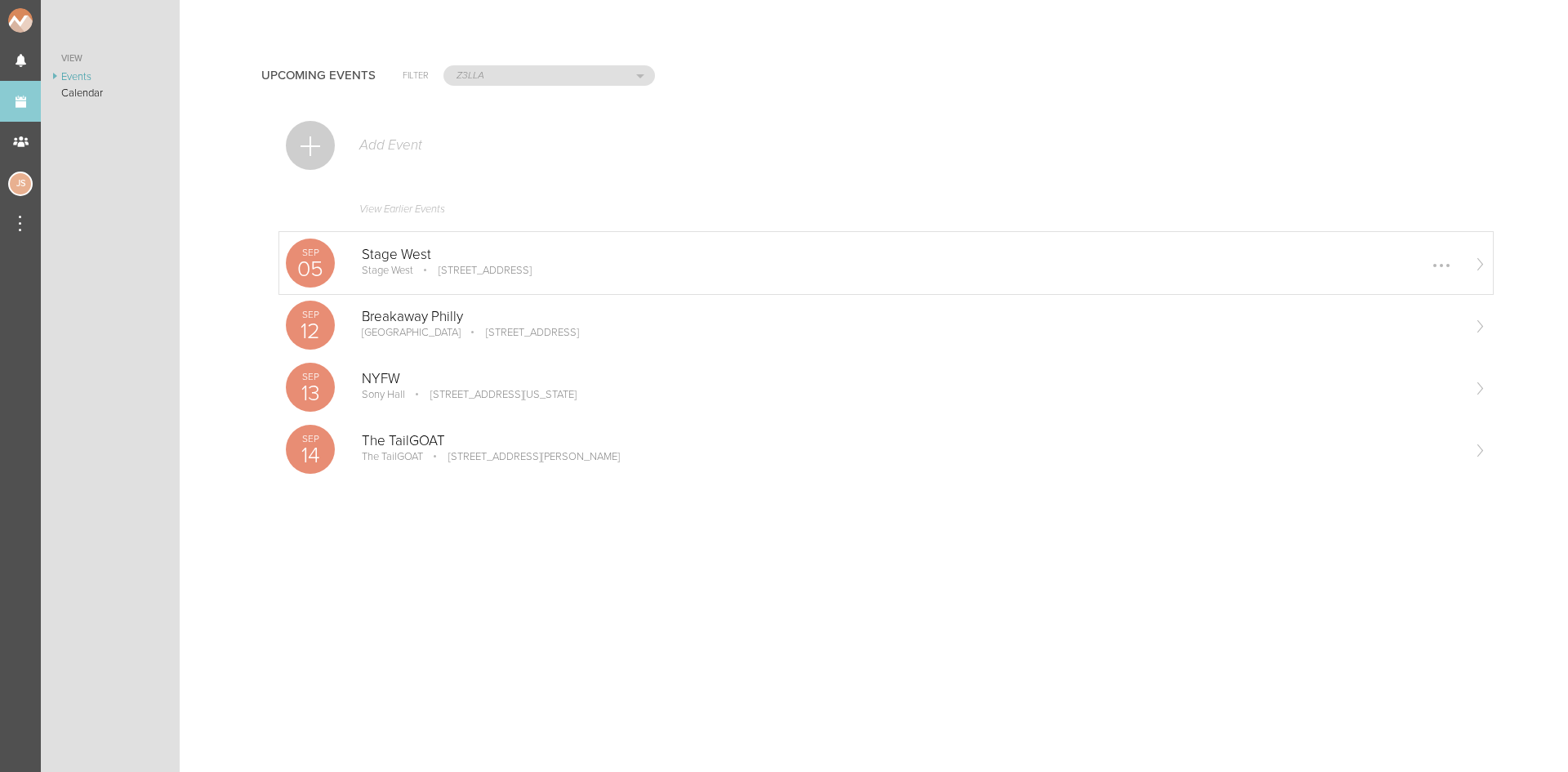
click at [442, 261] on p "Stage West" at bounding box center [911, 254] width 1099 height 16
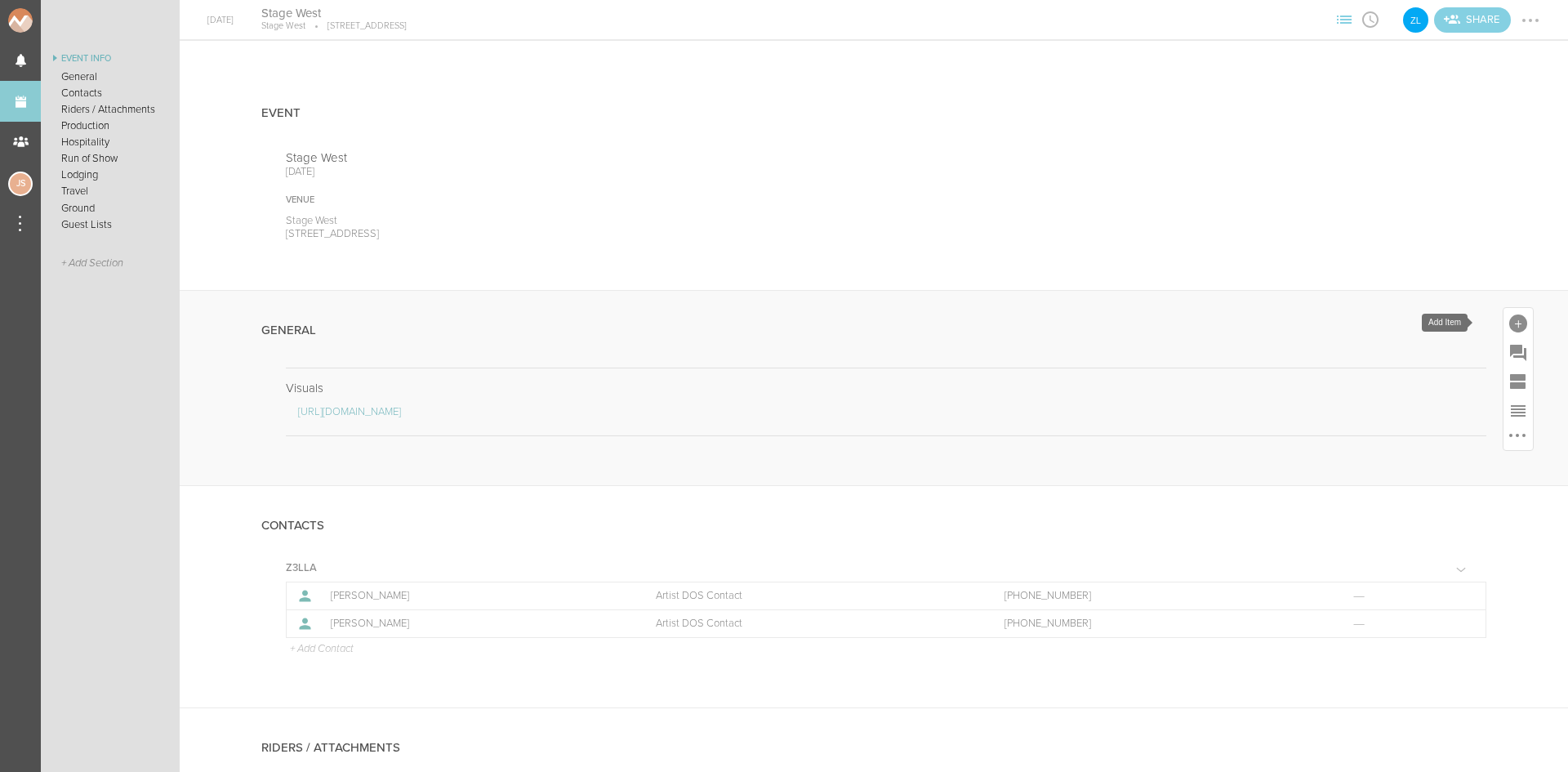
click at [1509, 322] on div at bounding box center [1518, 323] width 18 height 18
drag, startPoint x: 1281, startPoint y: 578, endPoint x: 1090, endPoint y: 348, distance: 299.0
click at [1280, 575] on icon at bounding box center [1290, 573] width 32 height 32
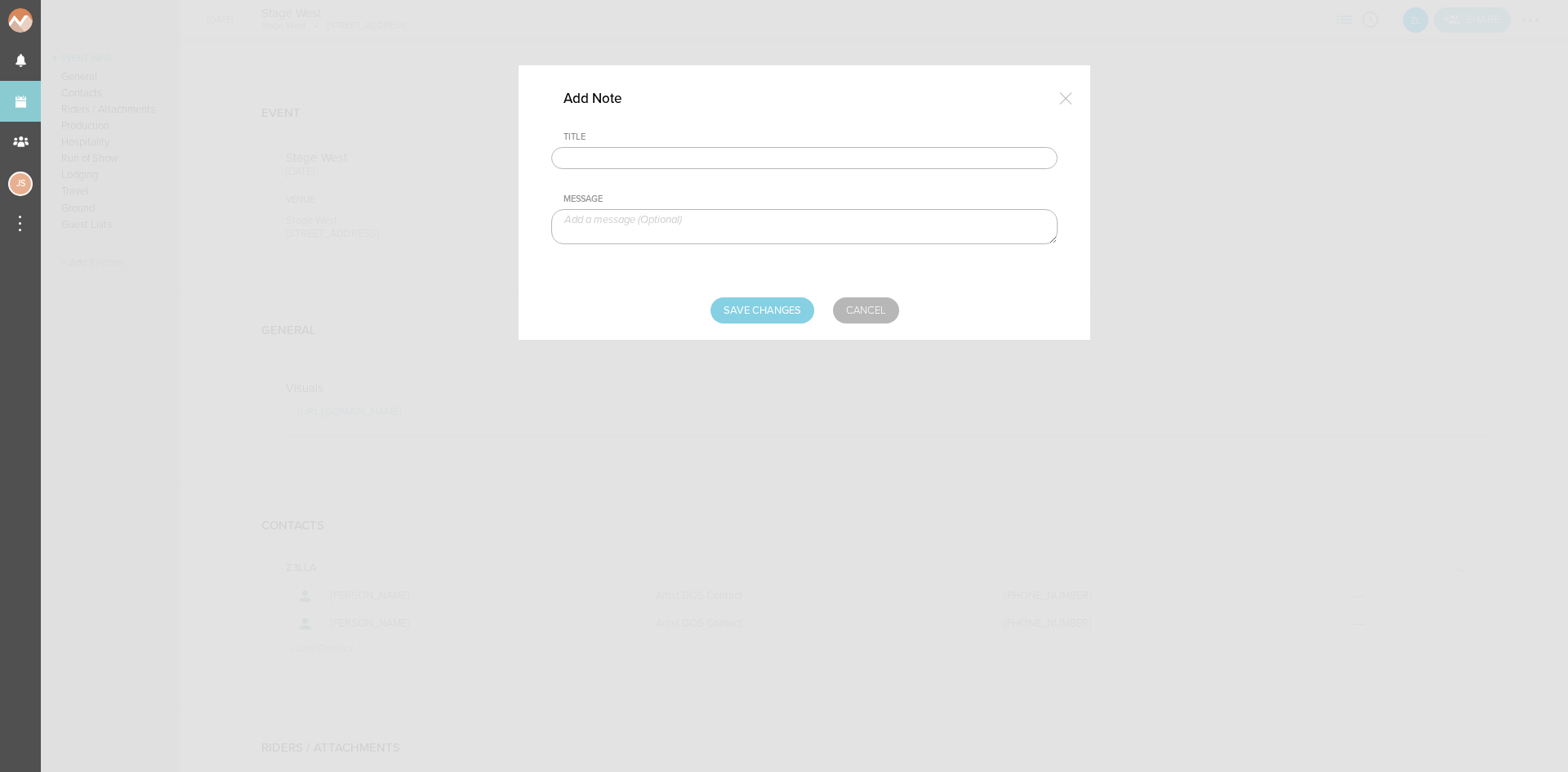
click at [732, 163] on input "text" at bounding box center [804, 158] width 507 height 23
type input "Travel Party"
click at [688, 227] on textarea at bounding box center [804, 226] width 507 height 35
type textarea "Julia Seeley - Artist Kiana Tebyani - Artist"
click at [779, 299] on input "Save Changes" at bounding box center [763, 311] width 104 height 26
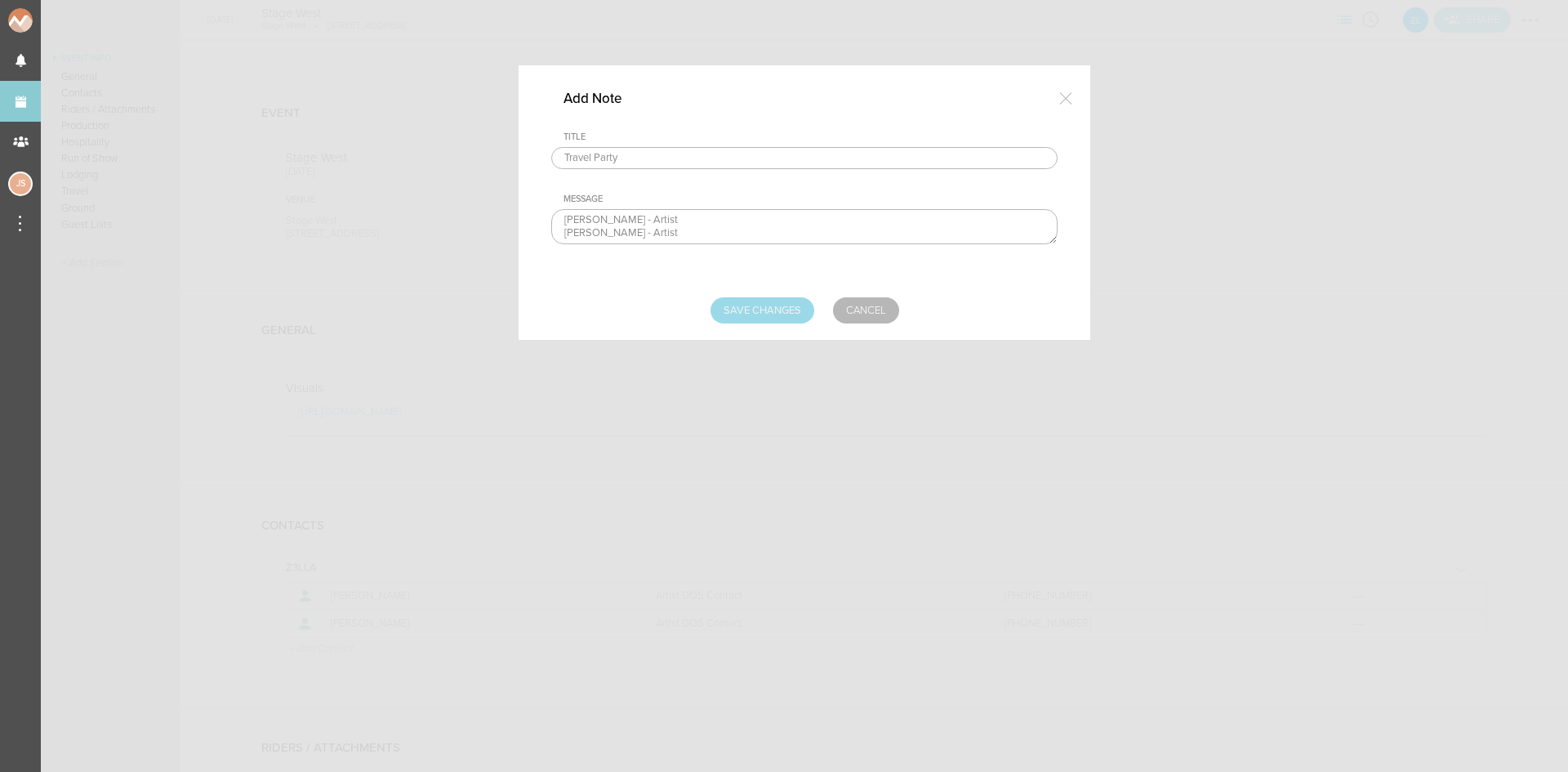
type input "Saving..."
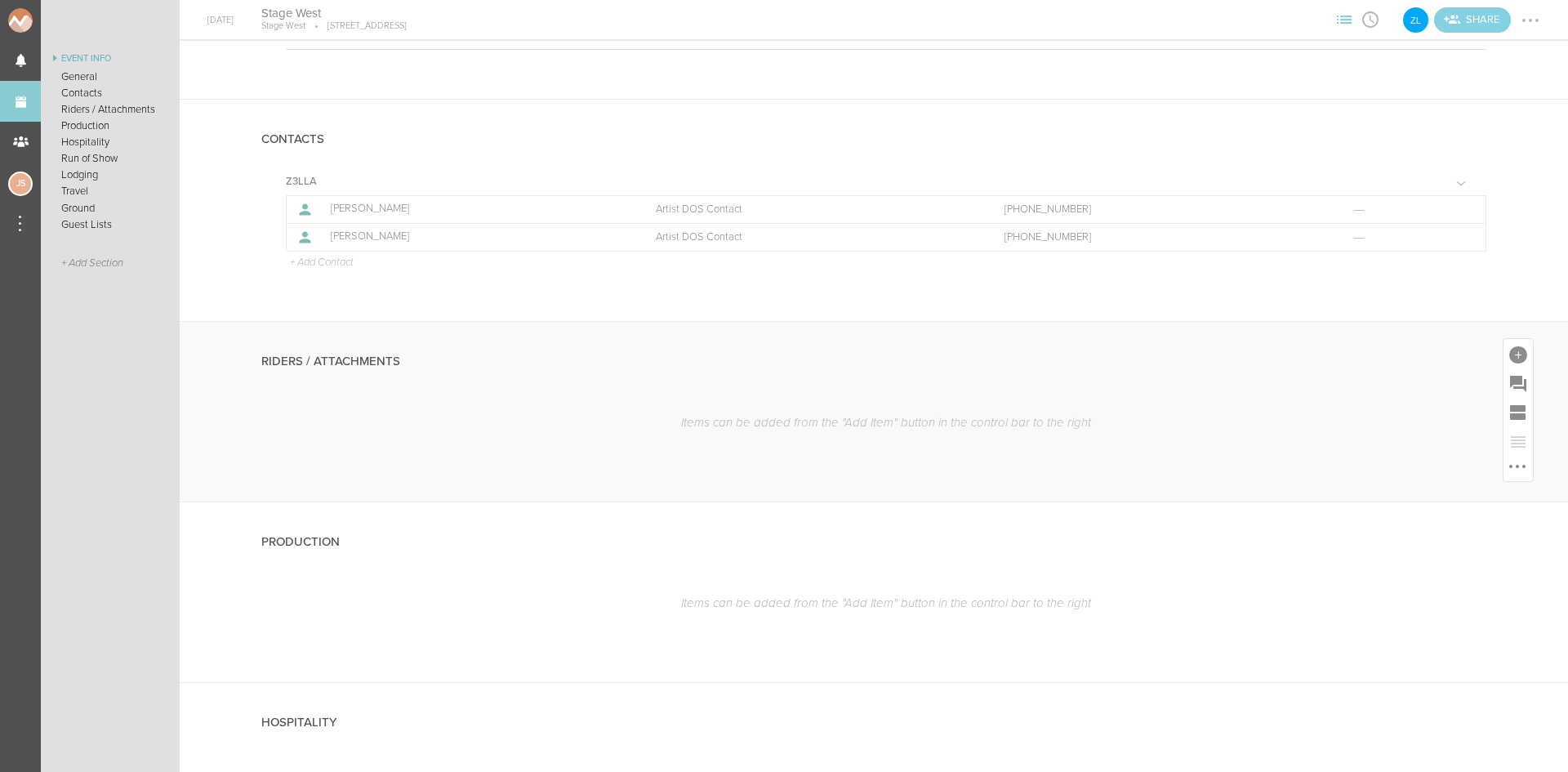
scroll to position [409, 0]
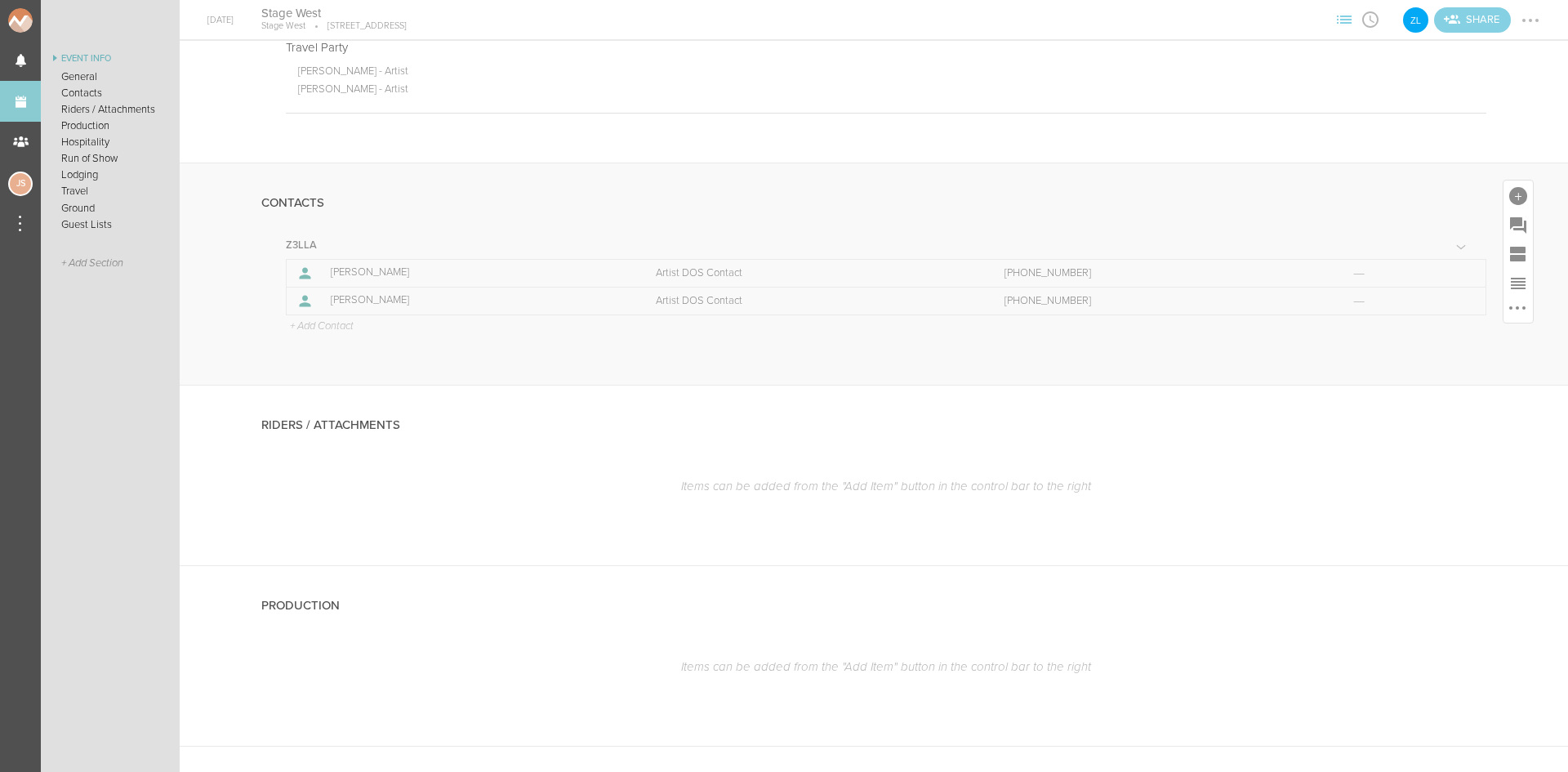
drag, startPoint x: 326, startPoint y: 331, endPoint x: 331, endPoint y: 322, distance: 10.3
click at [326, 331] on p "+ Add Contact" at bounding box center [321, 326] width 66 height 13
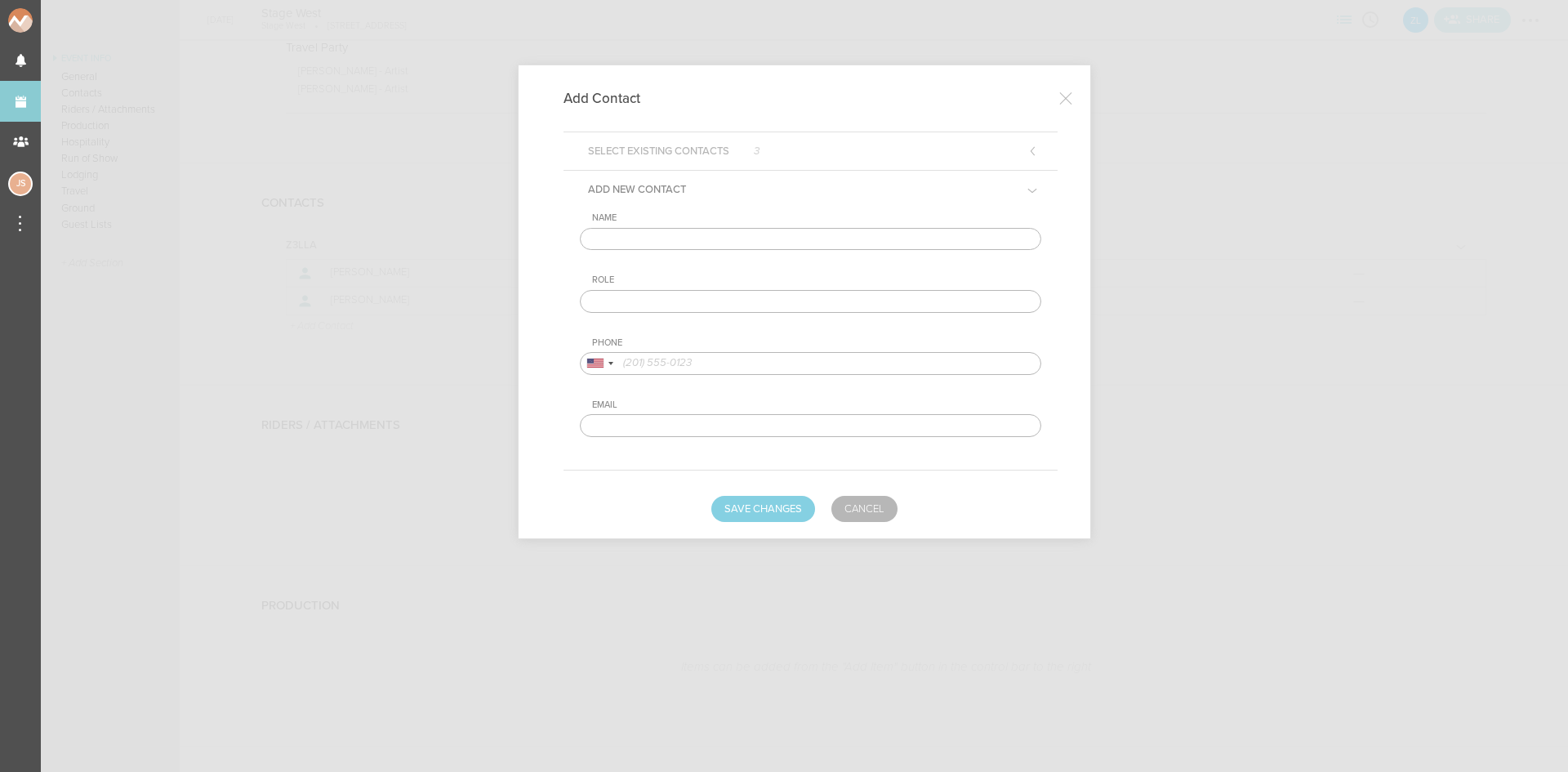
click at [700, 239] on input "text" at bounding box center [810, 239] width 462 height 23
type input "Steve Masterson"
click at [717, 302] on input "text" at bounding box center [810, 301] width 462 height 23
type input "Venue DOS Contact"
click at [719, 360] on input "tel" at bounding box center [810, 363] width 462 height 23
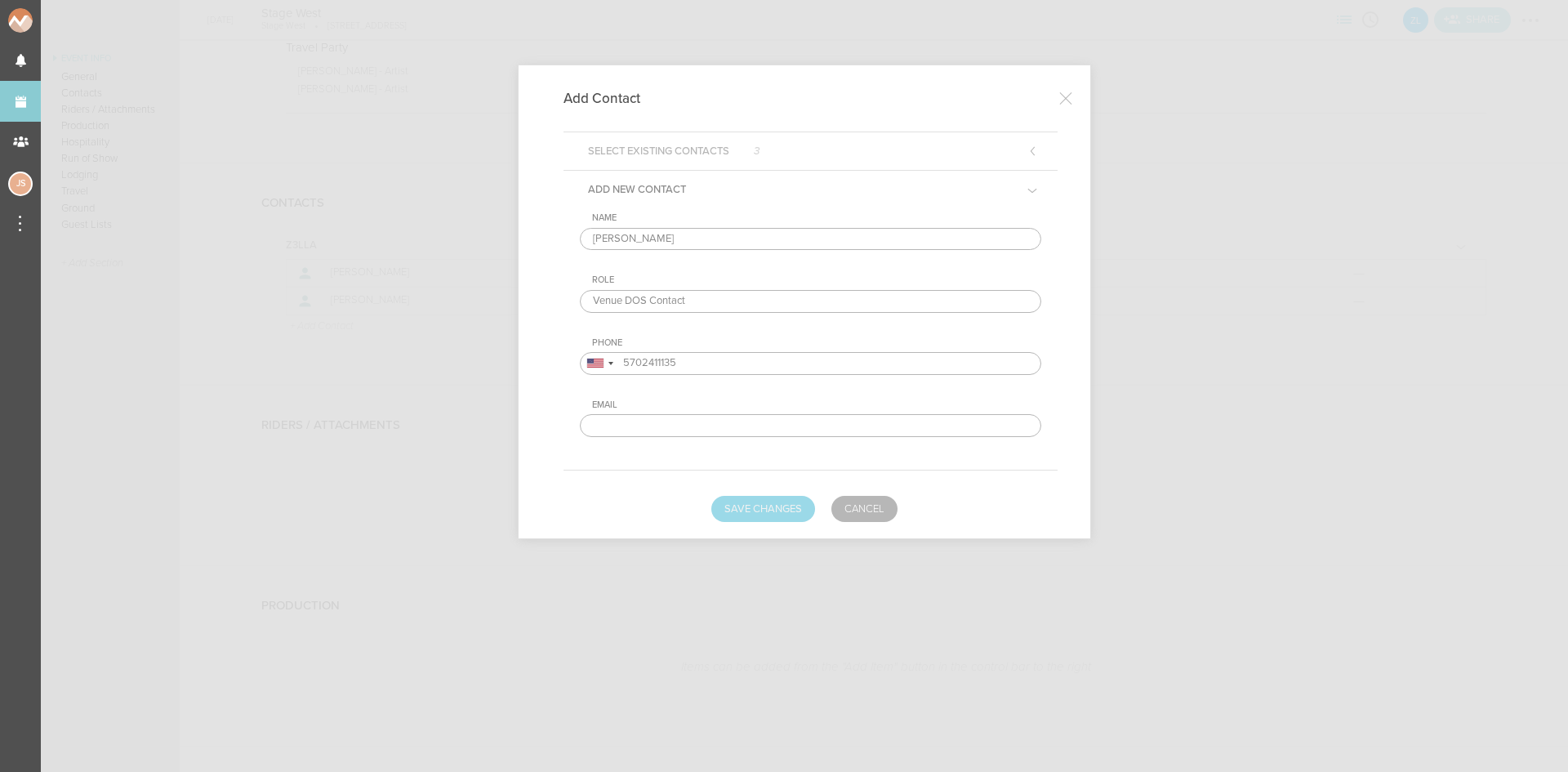
type input "5702411135"
click at [757, 516] on button "Save Changes" at bounding box center [764, 508] width 104 height 26
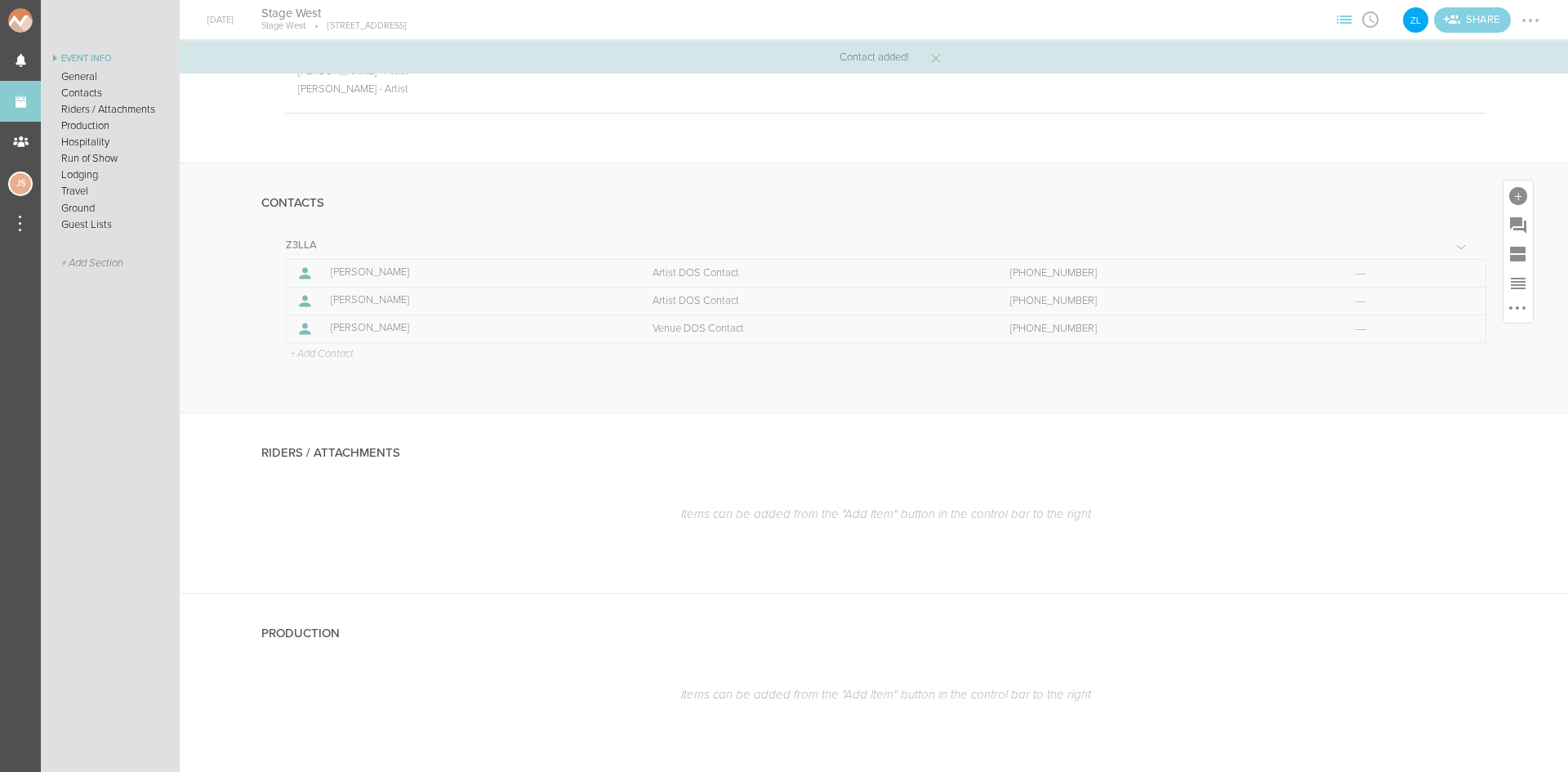
click at [333, 351] on p "+ Add Contact" at bounding box center [321, 354] width 66 height 13
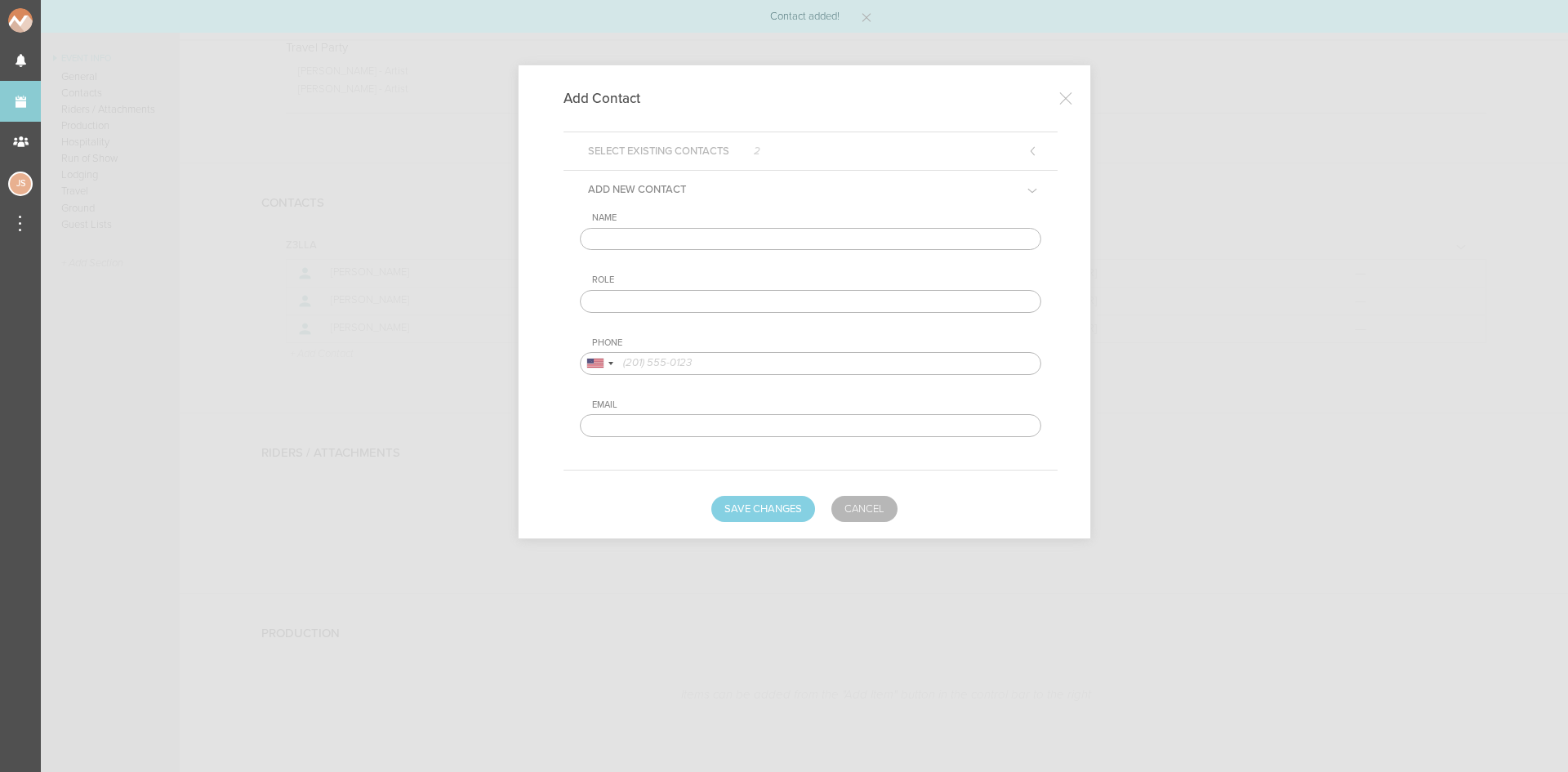
click at [642, 233] on input "text" at bounding box center [810, 239] width 462 height 23
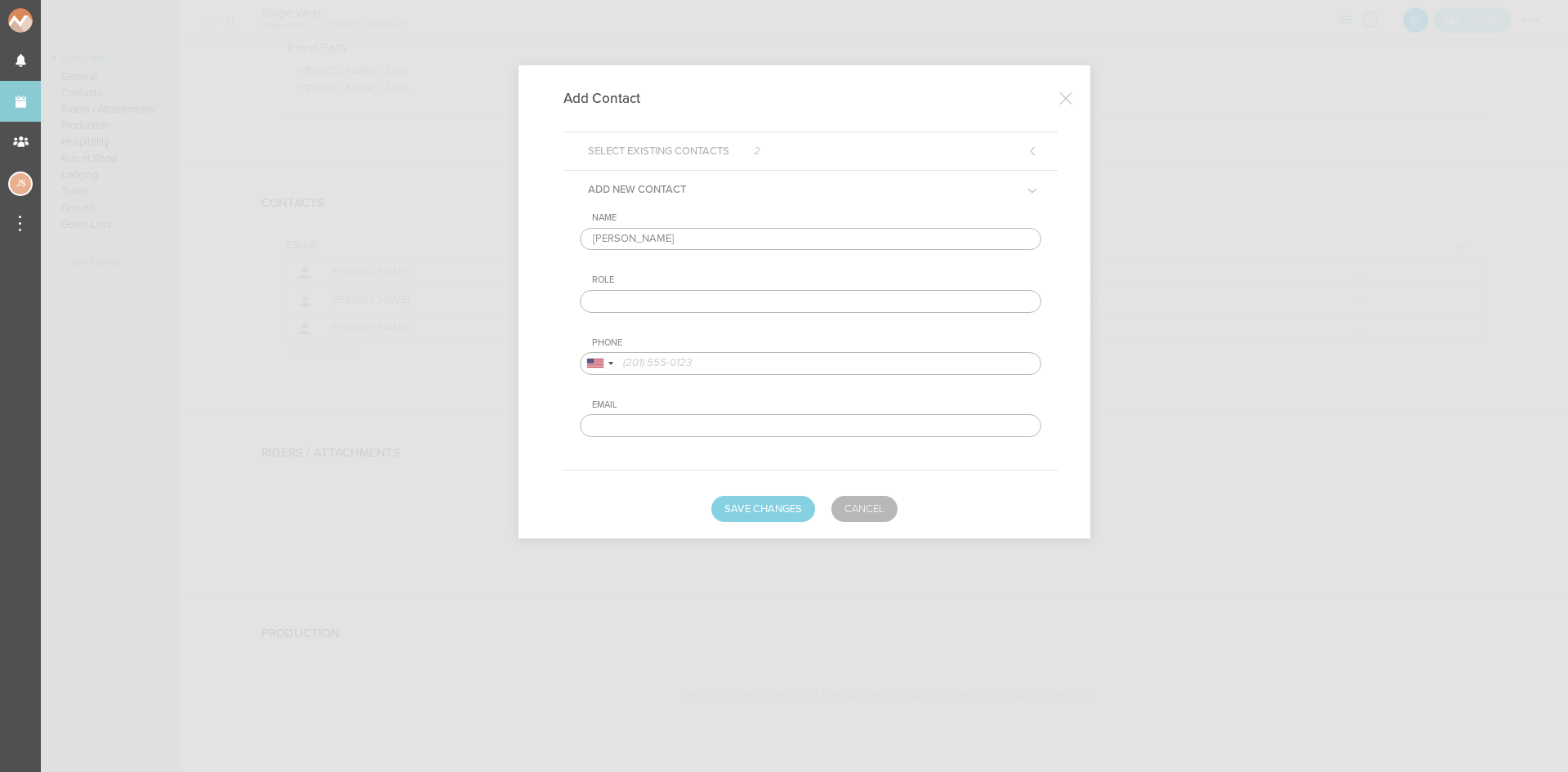
type input "Josh Malkiewicz"
click at [676, 298] on input "text" at bounding box center [810, 301] width 462 height 23
type input "Transport Contact"
click at [710, 348] on div "Phone" at bounding box center [816, 342] width 450 height 11
click at [714, 363] on input "tel" at bounding box center [810, 363] width 462 height 23
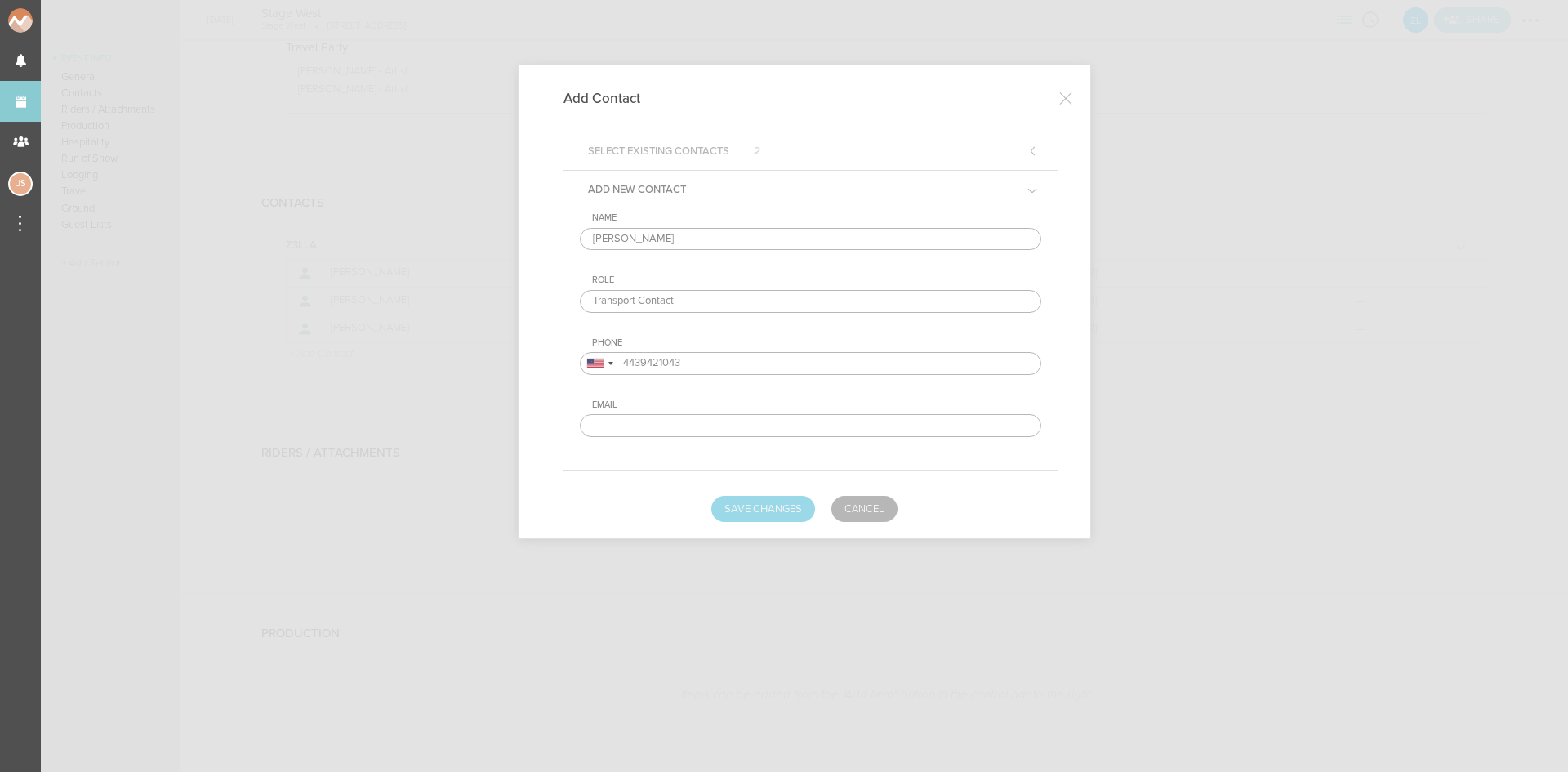
type input "4439421043"
click at [773, 518] on button "Save Changes" at bounding box center [764, 508] width 104 height 26
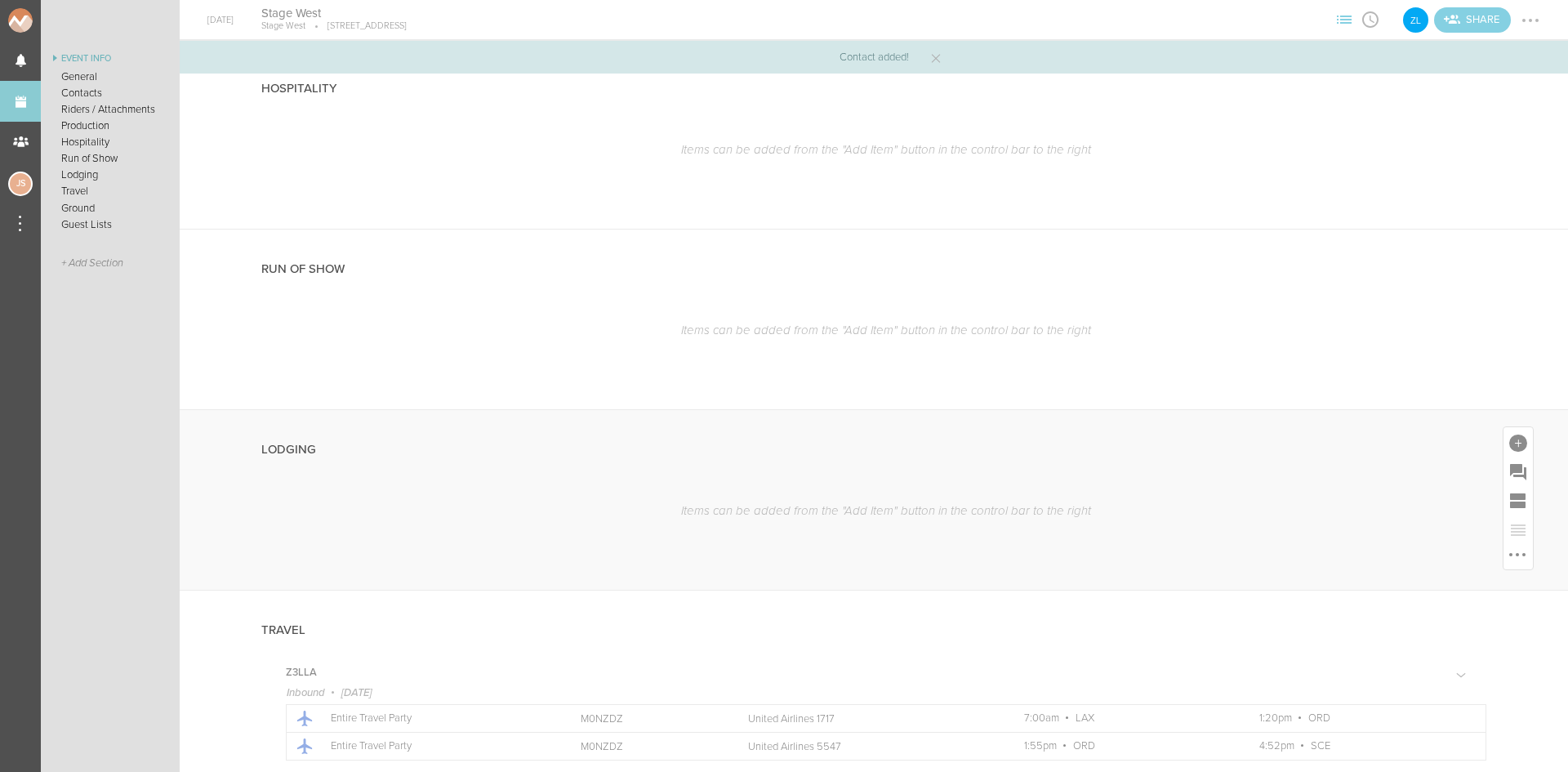
scroll to position [1225, 0]
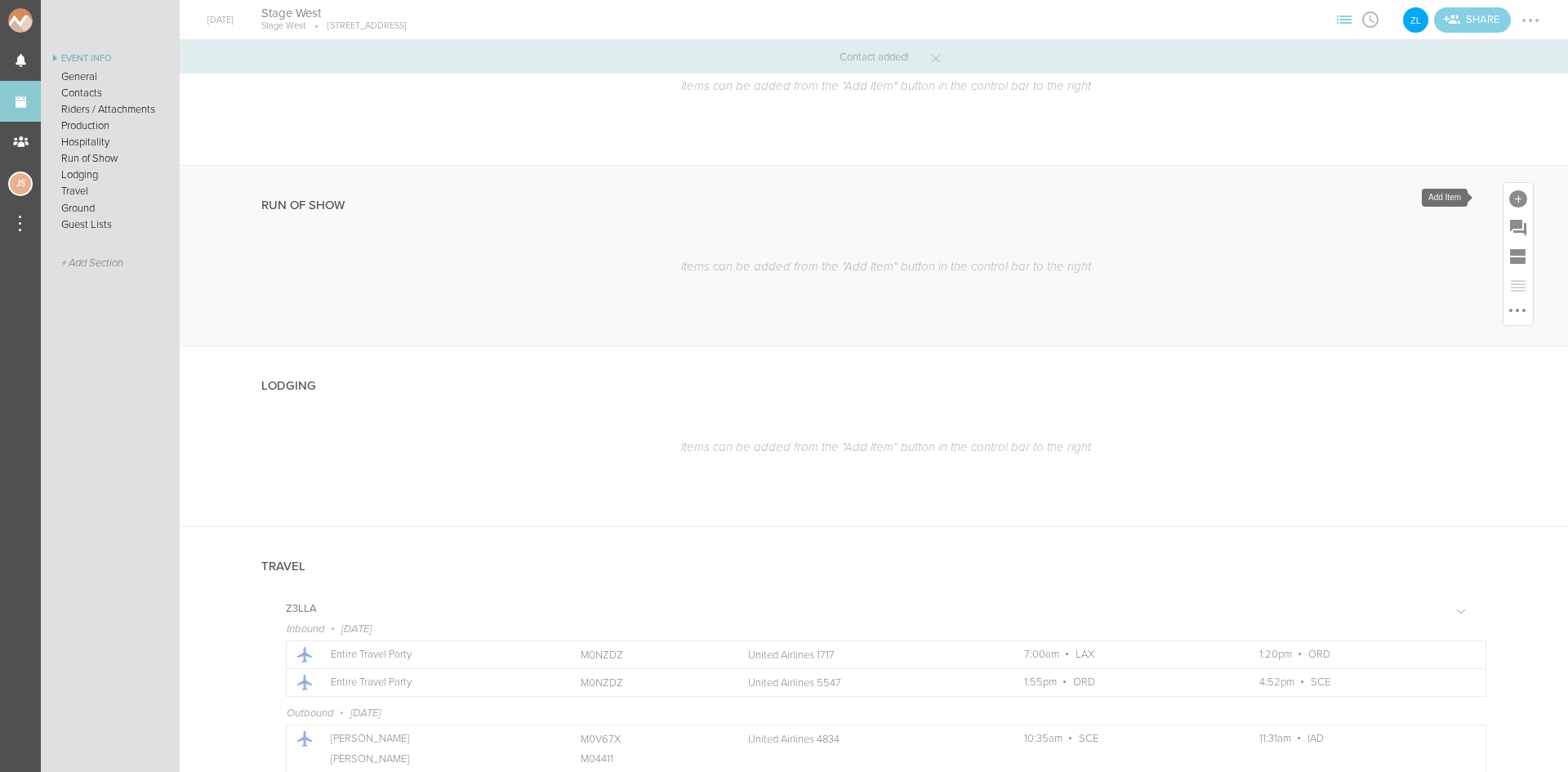
click at [1509, 195] on div at bounding box center [1518, 199] width 18 height 18
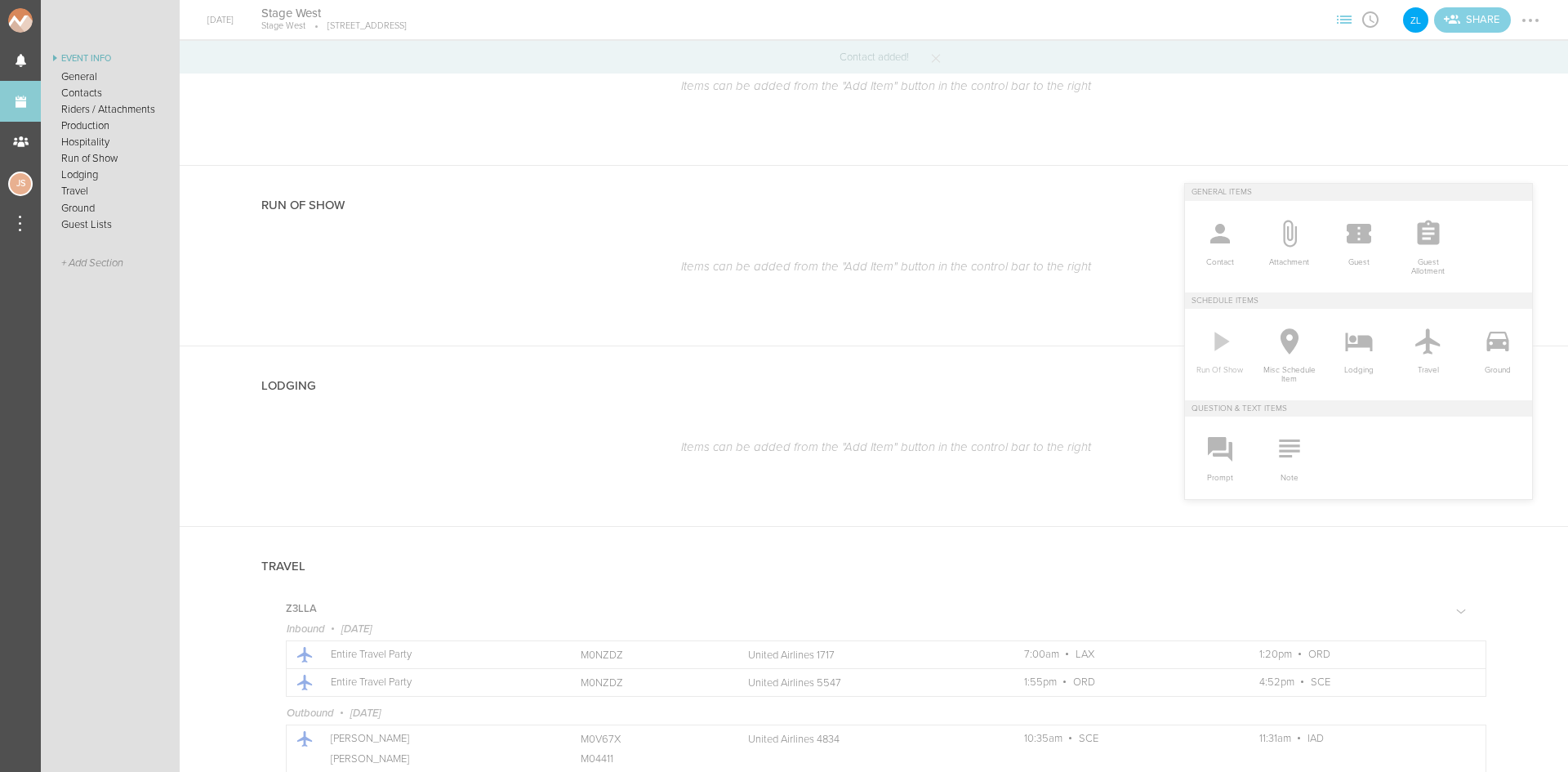
click at [1216, 354] on icon at bounding box center [1220, 341] width 32 height 32
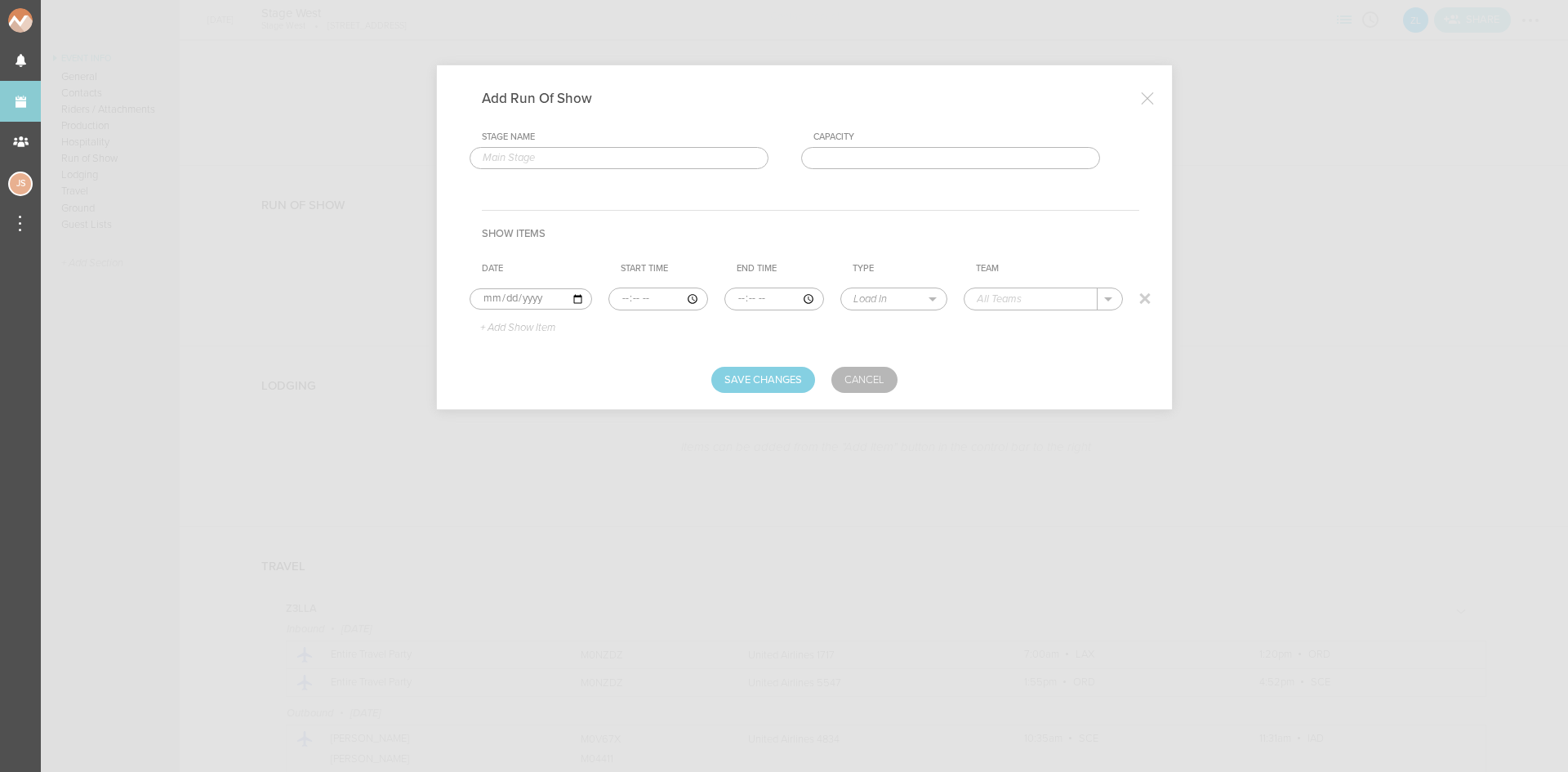
click at [608, 302] on td at bounding box center [666, 299] width 116 height 36
click at [623, 298] on input "time" at bounding box center [658, 299] width 100 height 23
type input "20:00"
type input "20:30"
select select "Soundcheck"
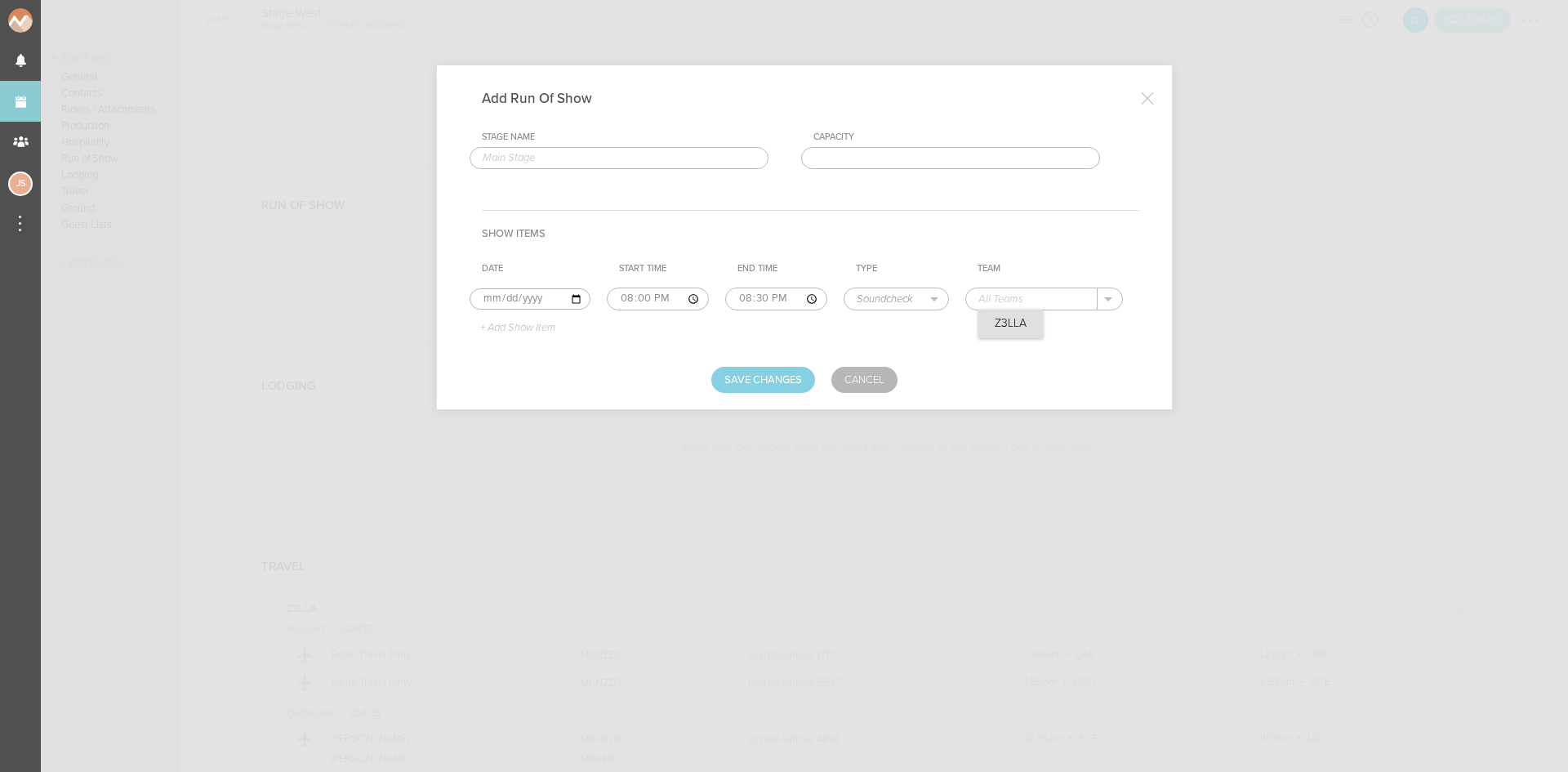
click at [1027, 321] on div "Z3LLA" at bounding box center [1011, 324] width 65 height 29
type input "Z3LLA"
click at [524, 329] on p "+ Add Show Item" at bounding box center [512, 328] width 87 height 13
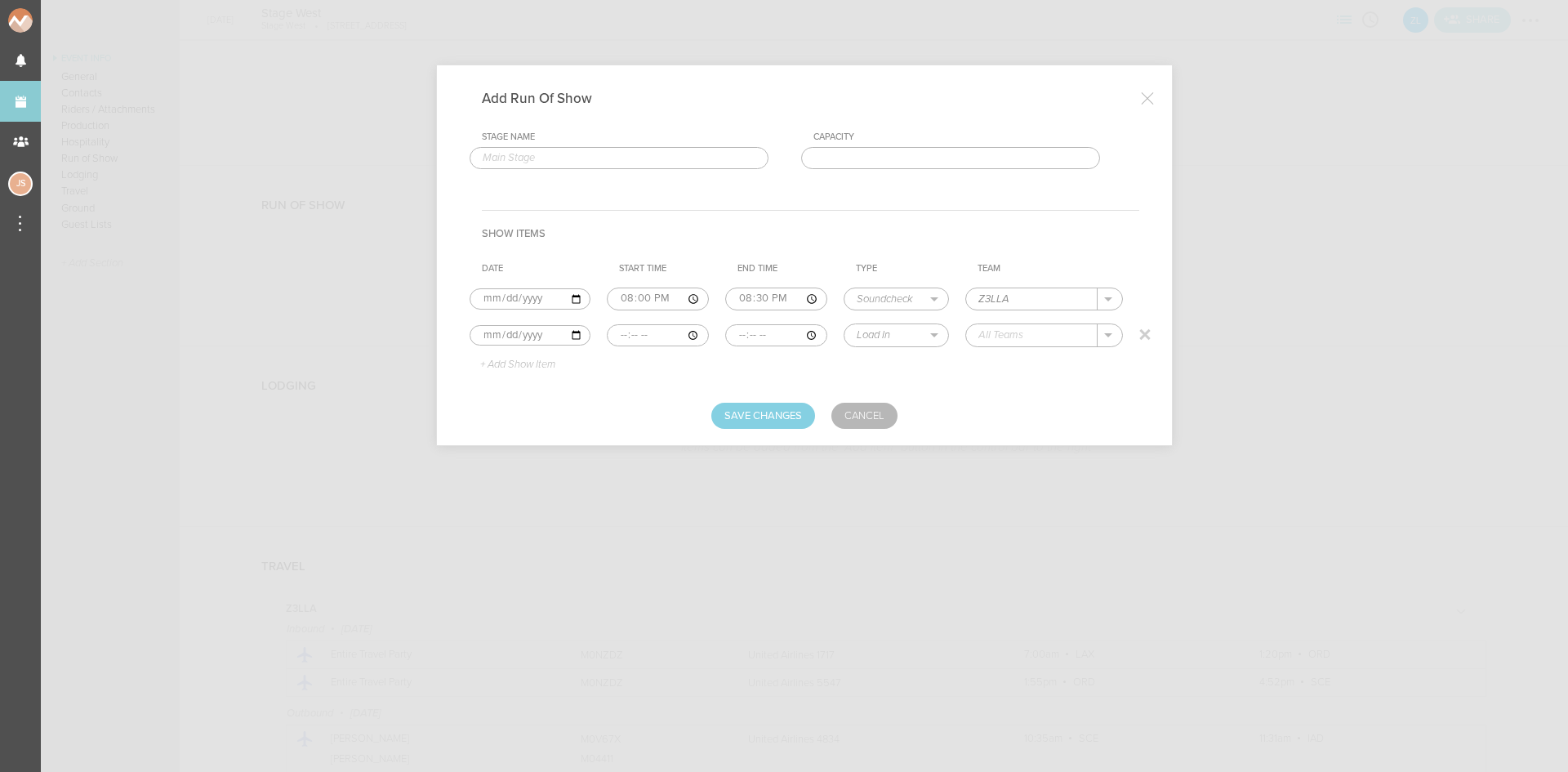
click at [614, 335] on input "time" at bounding box center [658, 335] width 102 height 23
type input "21:00"
select select "Doors"
type input "Stage West"
click at [543, 366] on p "+ Add Show Item" at bounding box center [512, 364] width 87 height 13
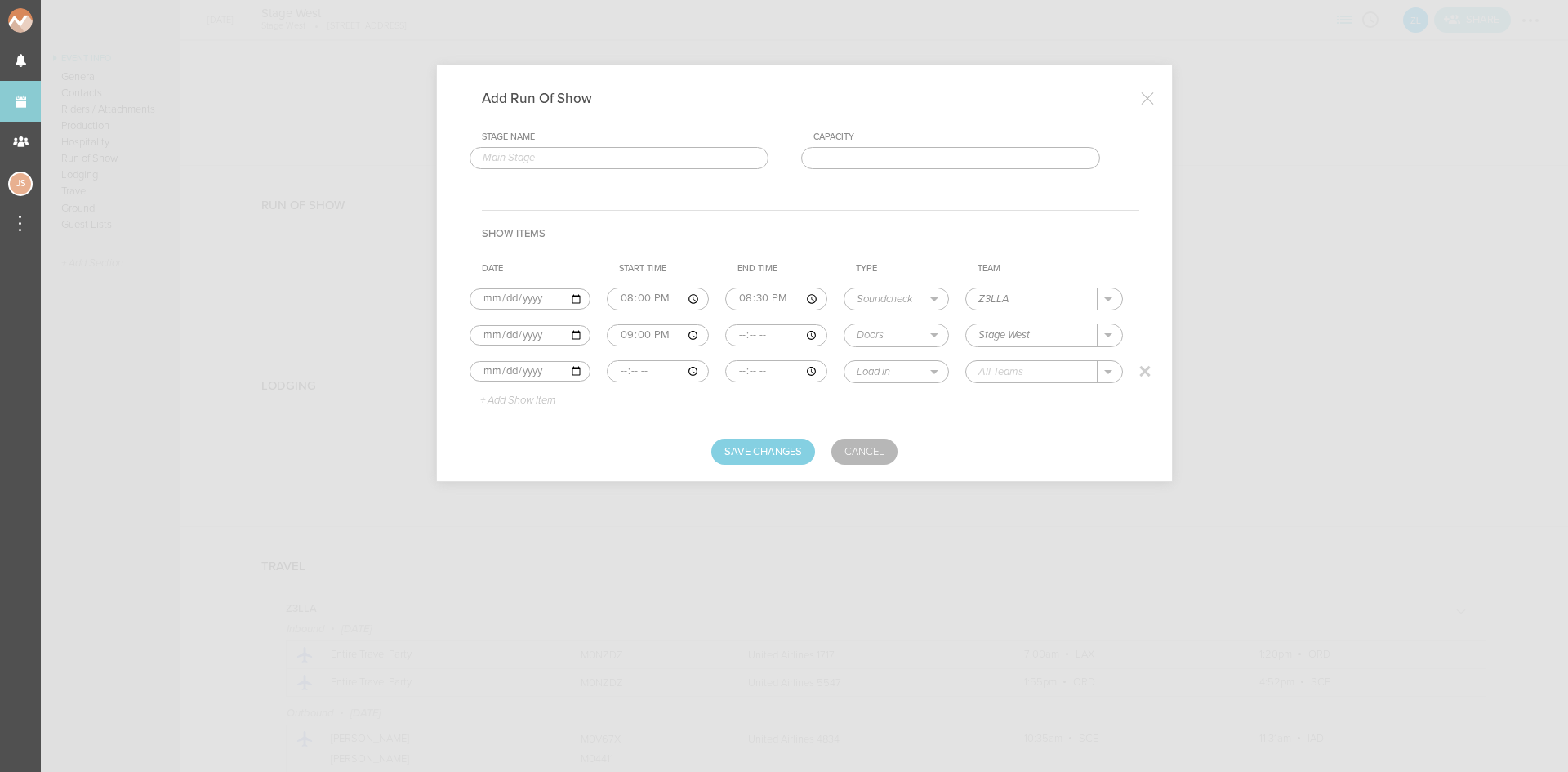
click at [616, 373] on input "time" at bounding box center [658, 371] width 102 height 23
type input "21:00"
type input "23:30"
select select "Set Time"
type input "Support"
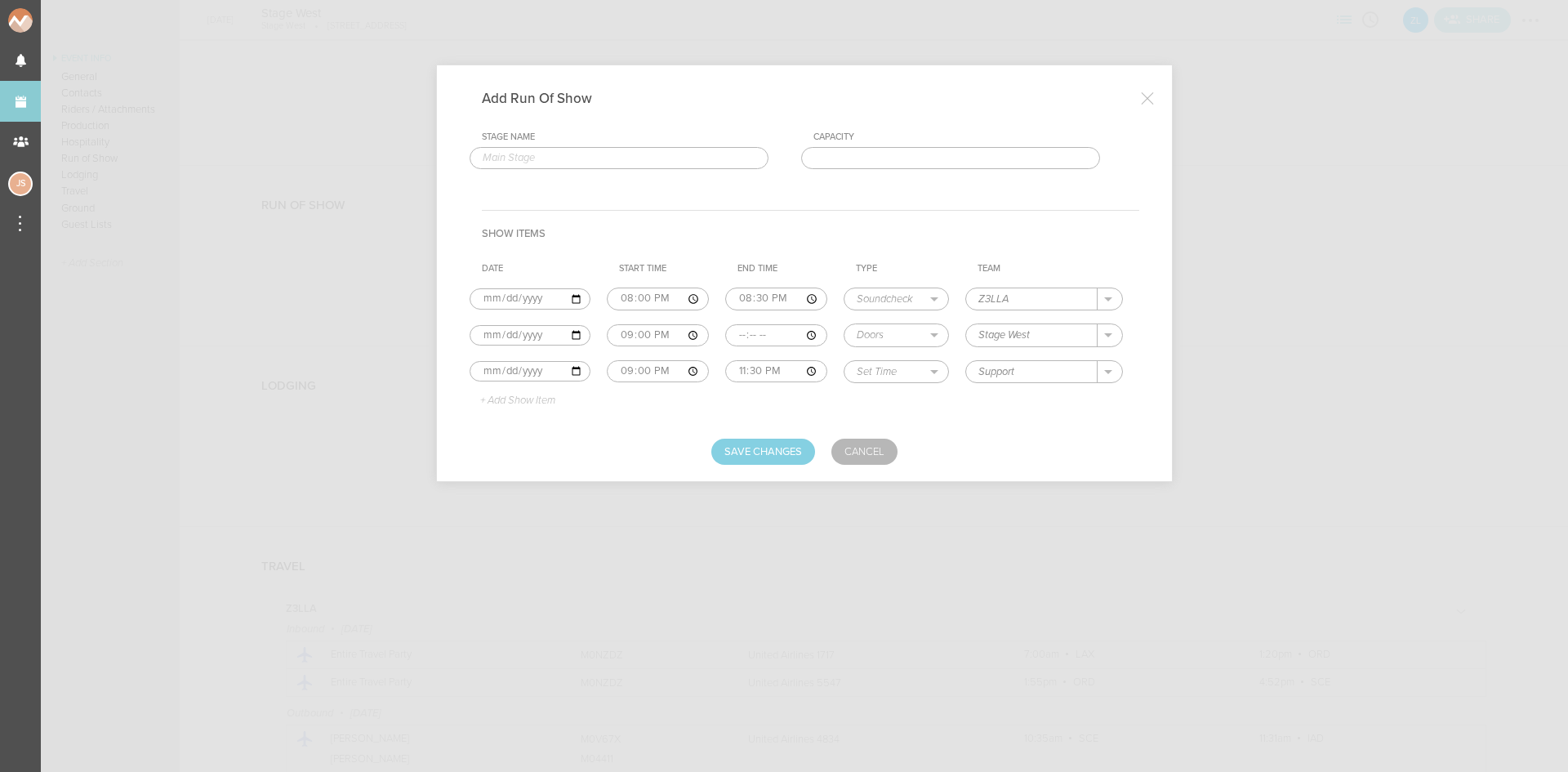
click at [555, 401] on p "+ Add Show Item" at bounding box center [512, 400] width 87 height 13
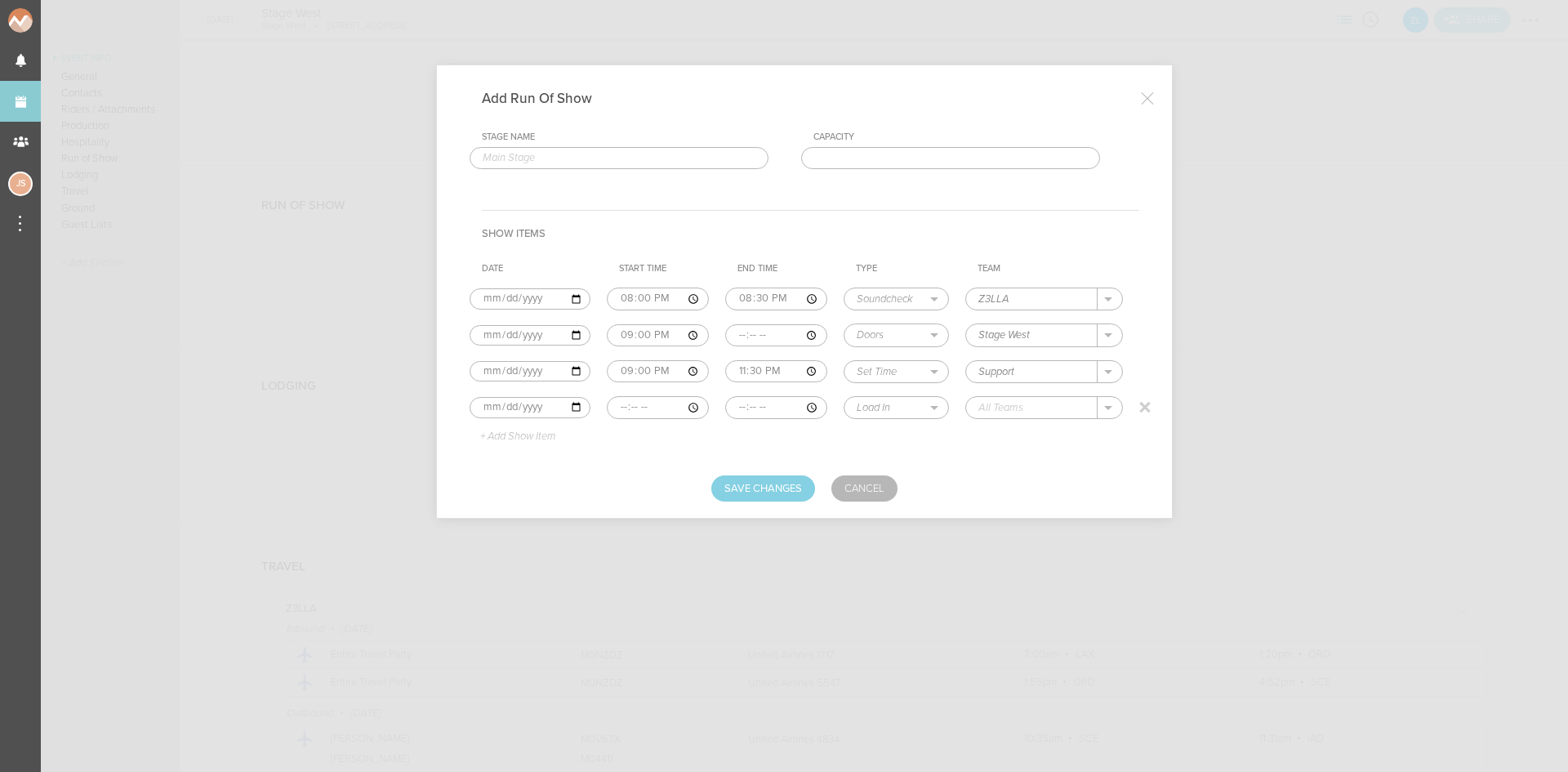
click at [624, 402] on input "time" at bounding box center [658, 407] width 102 height 23
type input "23:30"
click at [775, 406] on input "time" at bounding box center [776, 407] width 102 height 23
type input "01:00"
click at [900, 410] on select "Load In Soundcheck Line Check Programming Doors Set Time Changeover Curfew Load…" at bounding box center [897, 407] width 104 height 21
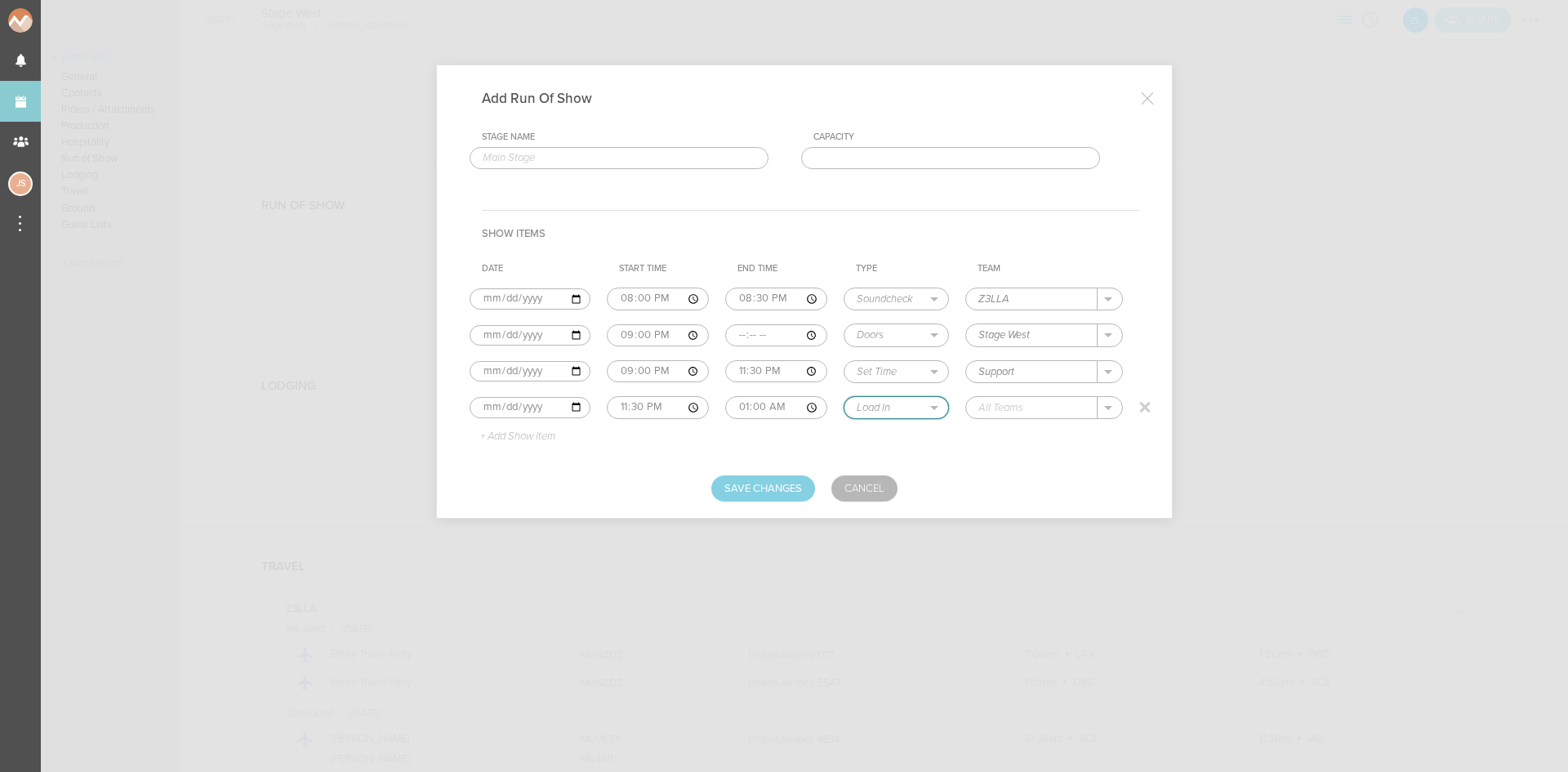
select select "Set Time"
click at [845, 397] on select "Load In Soundcheck Line Check Programming Doors Set Time Changeover Curfew Load…" at bounding box center [897, 407] width 104 height 21
click at [995, 414] on input "text" at bounding box center [1032, 407] width 131 height 21
click at [1008, 440] on div "Z3LLA" at bounding box center [1011, 432] width 65 height 29
type input "Z3LLA"
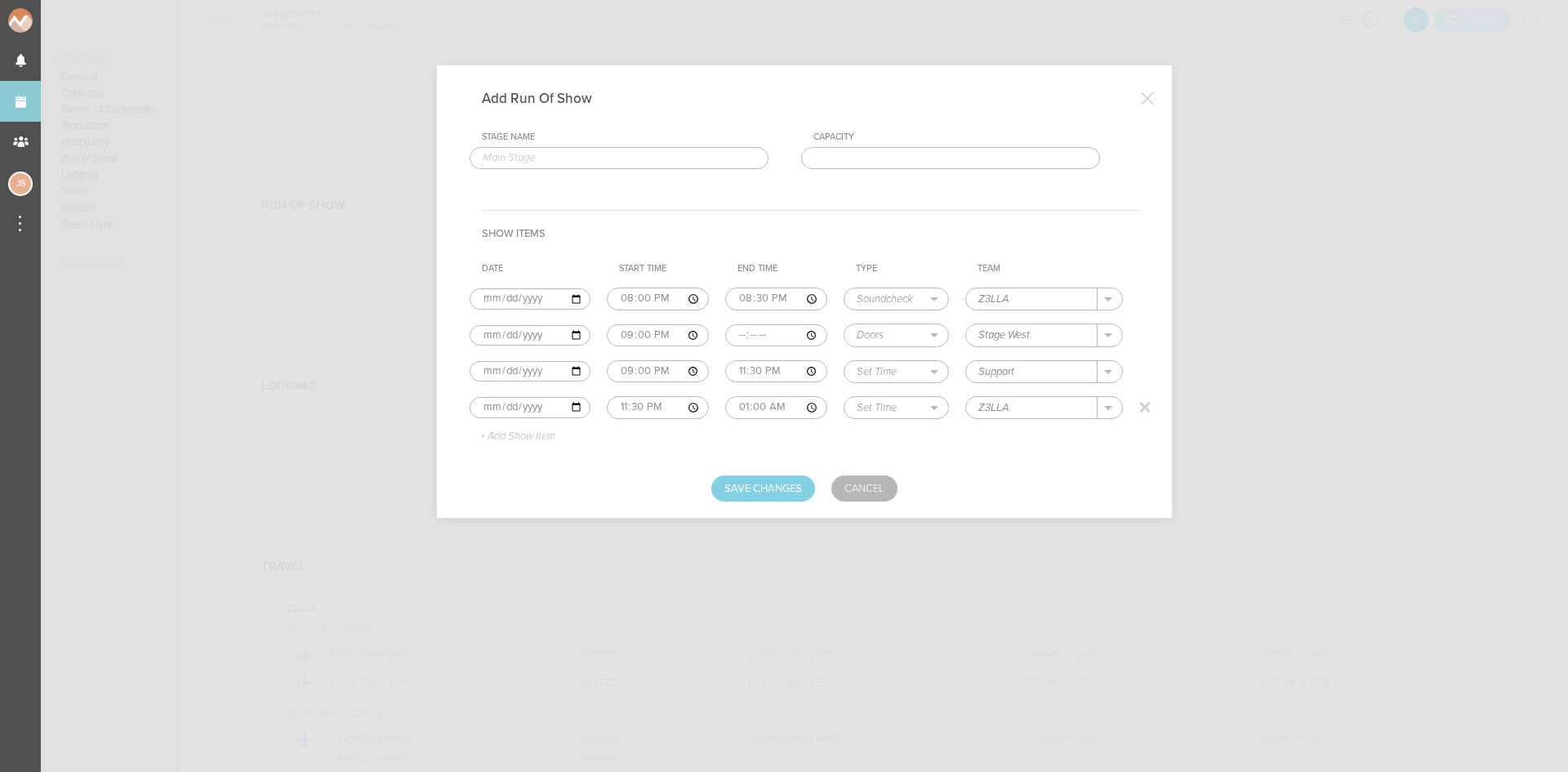
click at [535, 440] on p "+ Add Show Item" at bounding box center [512, 437] width 87 height 13
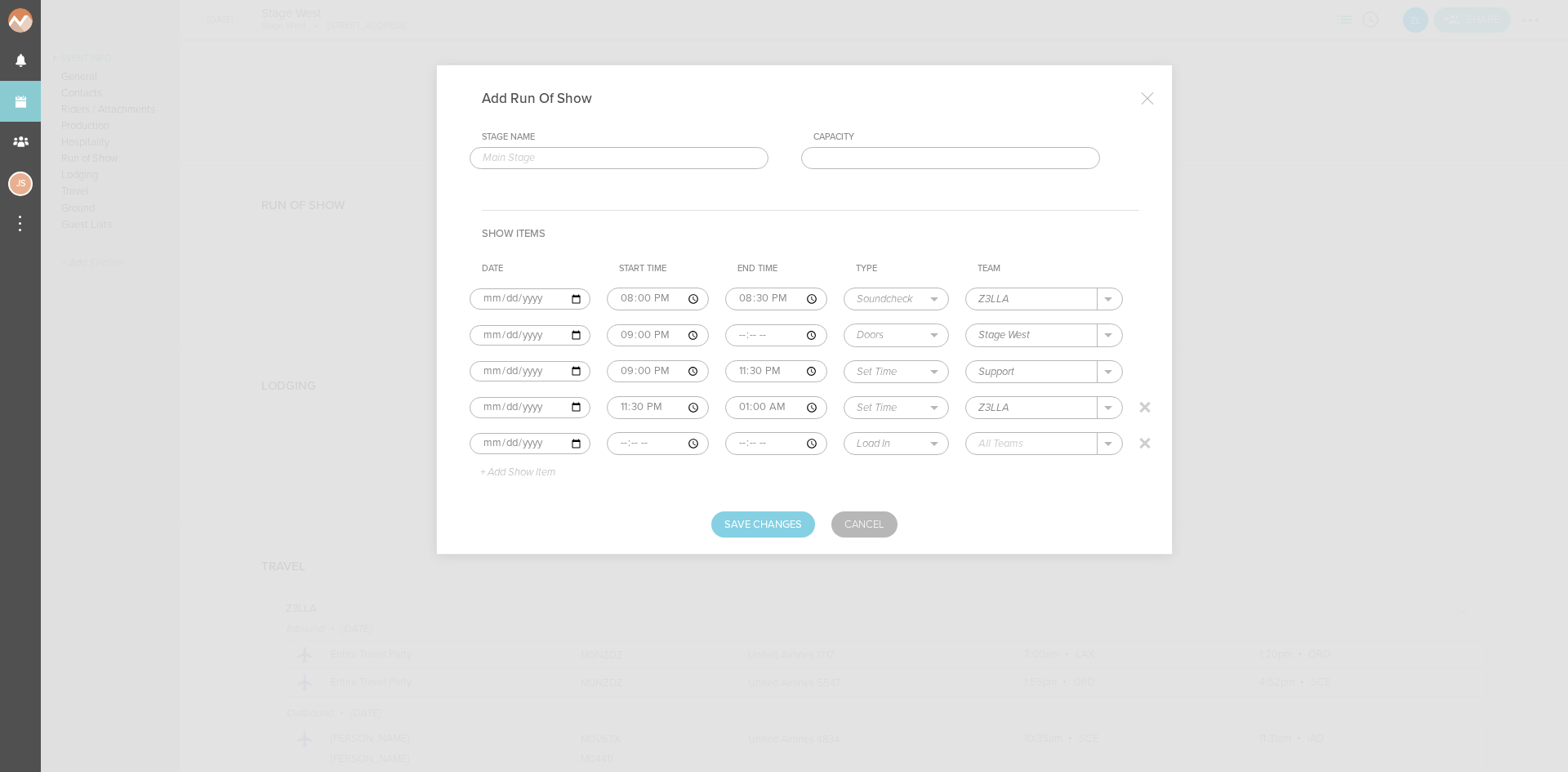
click at [623, 449] on input "time" at bounding box center [658, 443] width 102 height 23
type input "02:00"
select select "Changeover"
type input "Stage West"
click at [871, 441] on select "Load In Soundcheck Line Check Programming Doors Set Time Changeover Curfew Load…" at bounding box center [897, 443] width 104 height 21
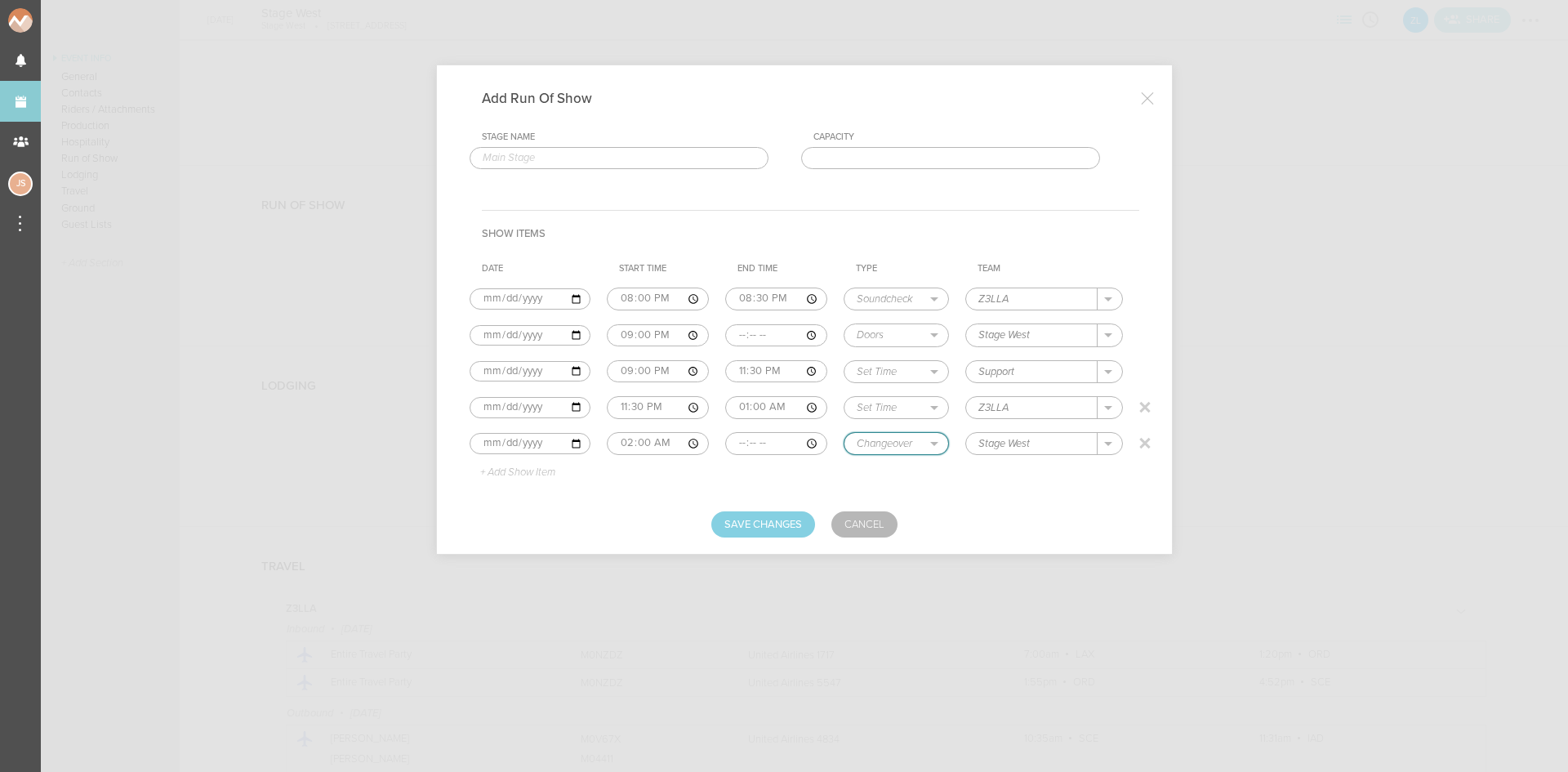
select select "Curfew"
click at [845, 432] on select "Load In Soundcheck Line Check Programming Doors Set Time Changeover Curfew Load…" at bounding box center [897, 443] width 104 height 21
click at [776, 527] on button "Save Changes" at bounding box center [764, 524] width 104 height 26
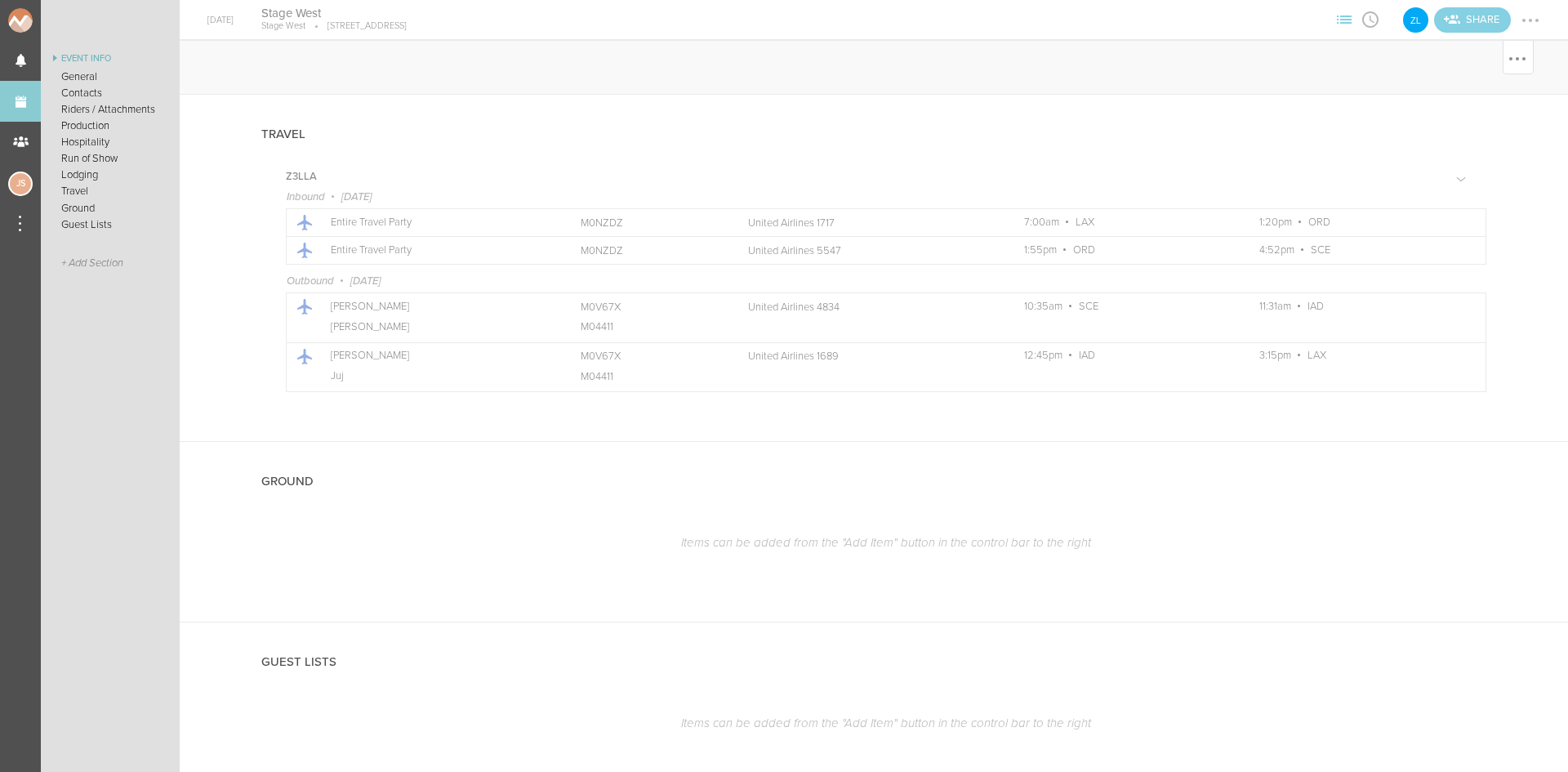
scroll to position [1796, 0]
